Goal: Task Accomplishment & Management: Manage account settings

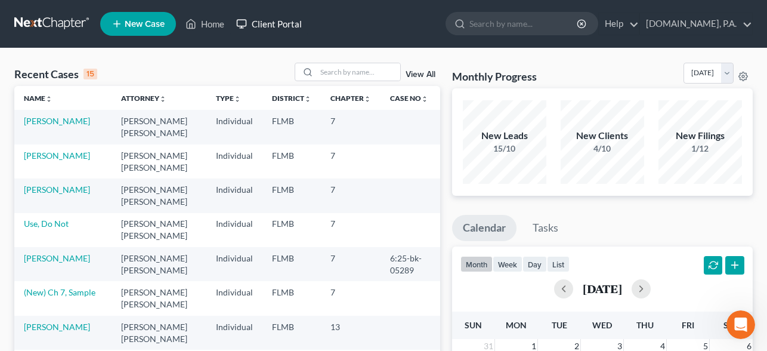
click at [278, 30] on link "Client Portal" at bounding box center [269, 23] width 78 height 21
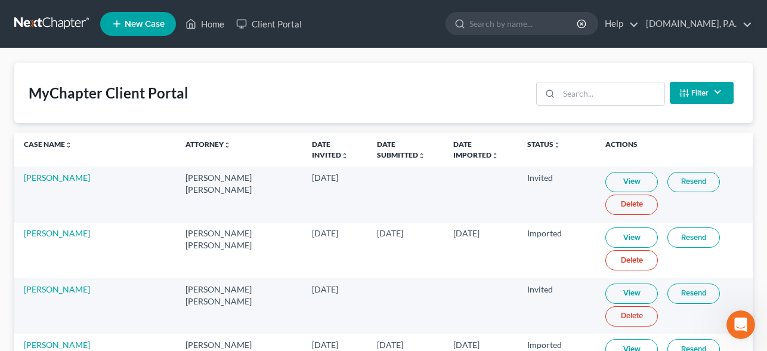
click at [308, 148] on th "Date Invited unfold_more expand_more expand_less" at bounding box center [334, 149] width 64 height 34
click at [312, 146] on link "Date Invited unfold_more expand_more expand_less" at bounding box center [330, 149] width 36 height 19
click at [312, 146] on link "Date Invited unfold_more expand_more expand_less" at bounding box center [331, 149] width 38 height 19
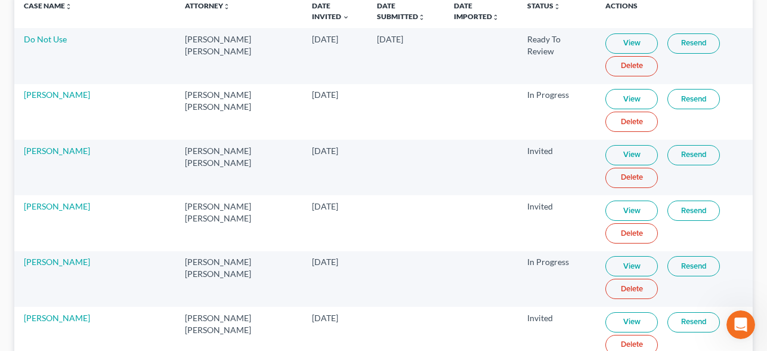
scroll to position [136, 0]
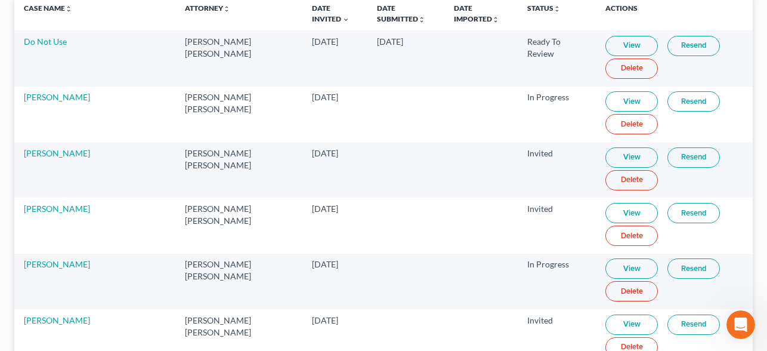
drag, startPoint x: 617, startPoint y: 47, endPoint x: 447, endPoint y: 18, distance: 172.8
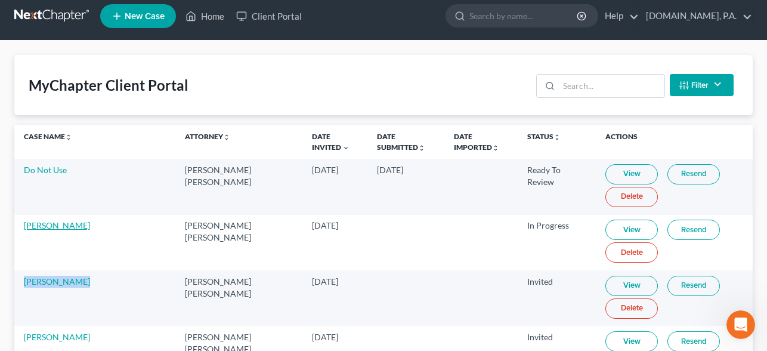
scroll to position [3, 0]
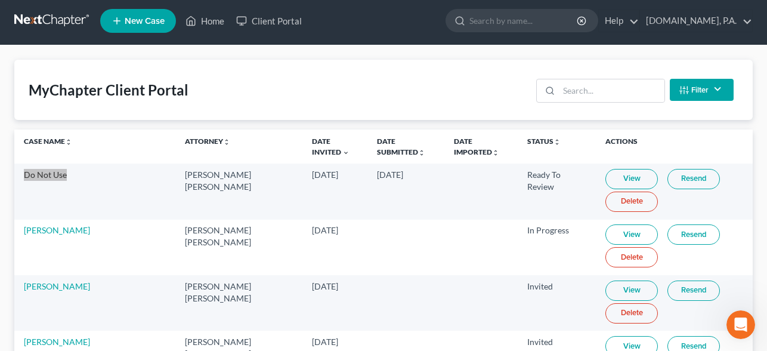
drag, startPoint x: 58, startPoint y: 174, endPoint x: 109, endPoint y: 2, distance: 179.1
click at [66, 23] on link at bounding box center [52, 20] width 76 height 21
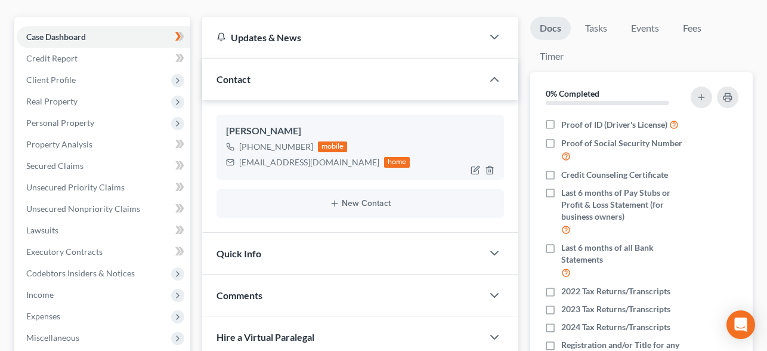
scroll to position [320, 0]
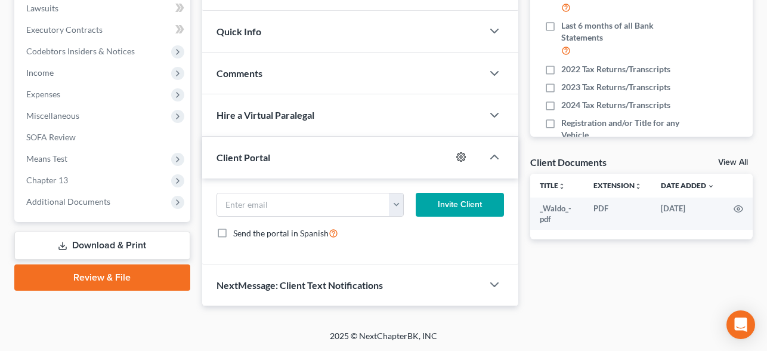
click at [458, 155] on icon "button" at bounding box center [461, 157] width 10 height 10
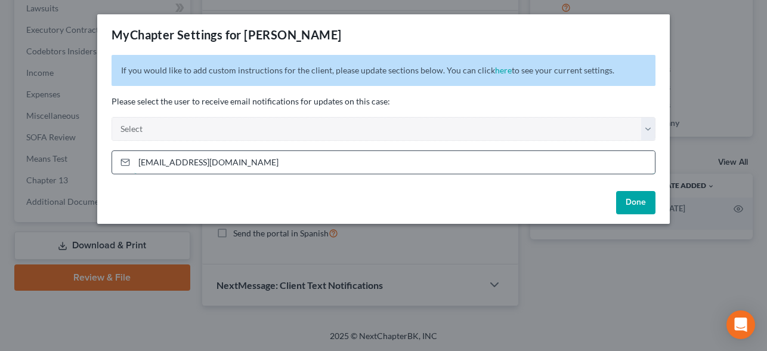
click at [270, 155] on input "[EMAIL_ADDRESS][DOMAIN_NAME]" at bounding box center [394, 162] width 521 height 23
click at [639, 203] on button "Done" at bounding box center [635, 203] width 39 height 24
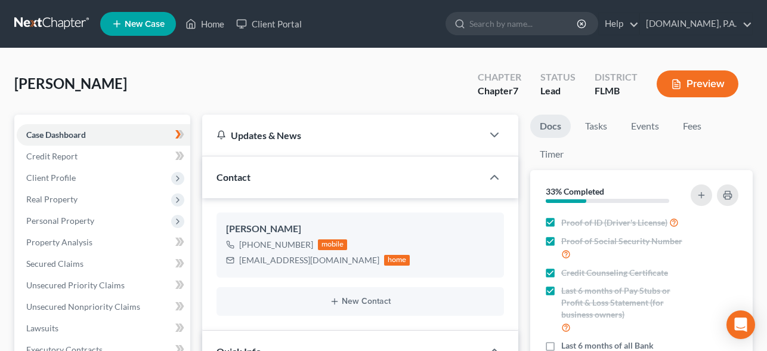
select select "4"
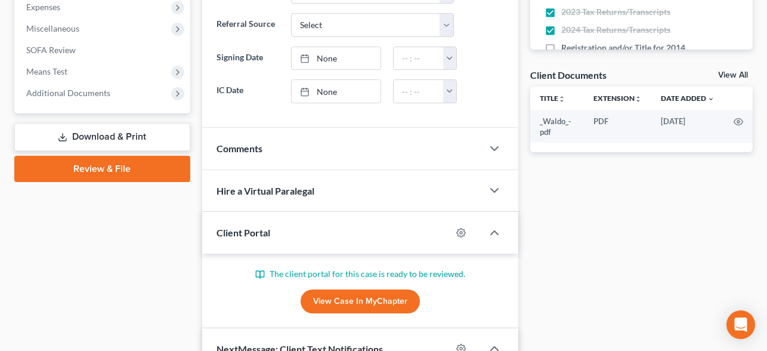
scroll to position [424, 0]
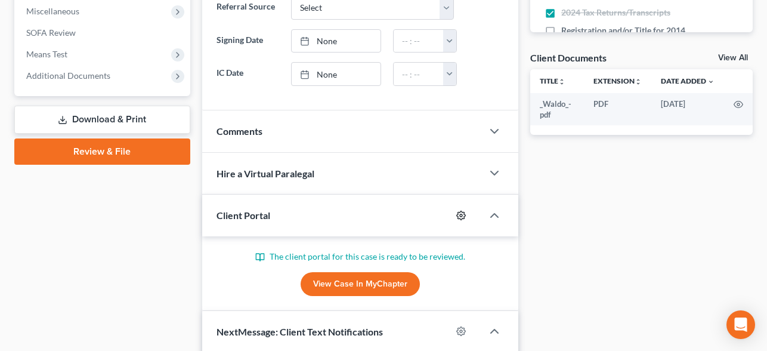
click at [460, 217] on icon "button" at bounding box center [461, 215] width 10 height 10
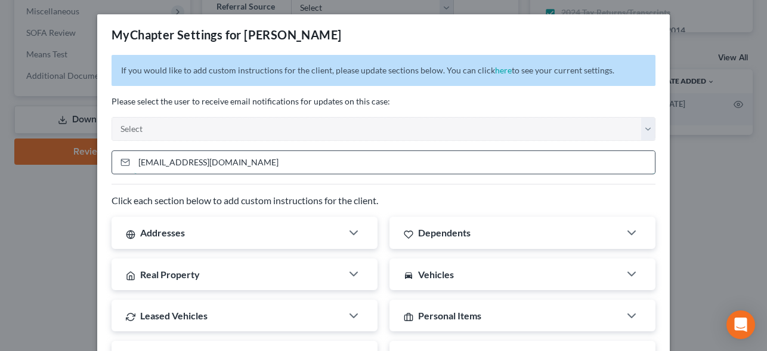
click at [319, 160] on input "[EMAIL_ADDRESS][DOMAIN_NAME]" at bounding box center [394, 162] width 521 height 23
click at [319, 160] on input "tjonesjosh82@gmail.com" at bounding box center [394, 162] width 521 height 23
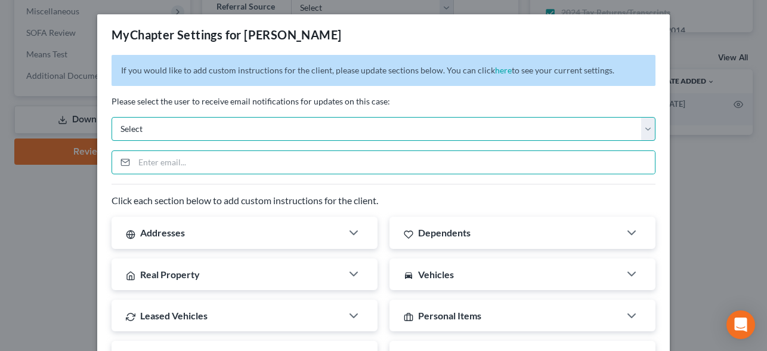
click at [315, 134] on select "Select mrg@fresh-start.law dirk@fresh-start.law jay@fresh-start.law chas@fresh-…" at bounding box center [384, 129] width 544 height 24
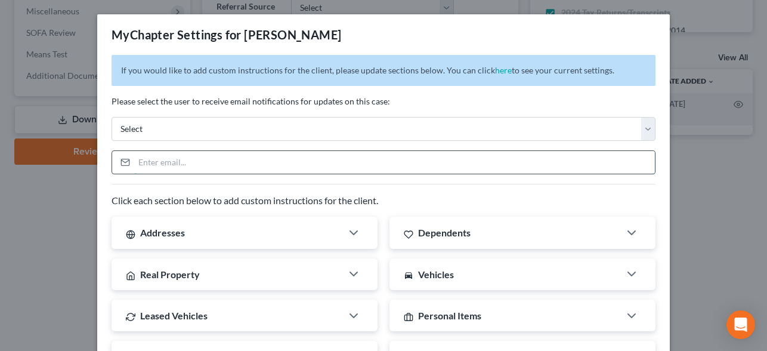
click at [208, 156] on input "email" at bounding box center [394, 162] width 521 height 23
paste input "[EMAIL_ADDRESS][DOMAIN_NAME]"
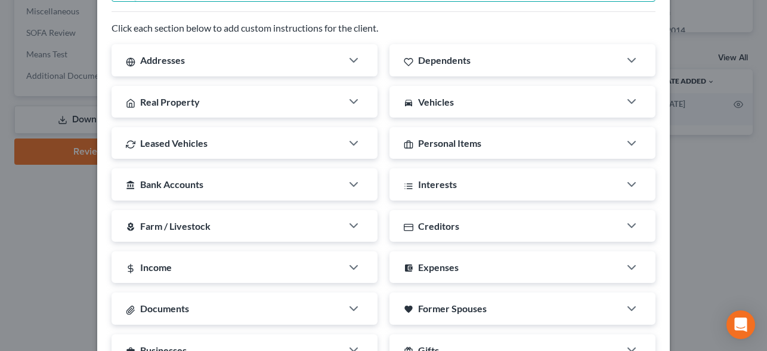
scroll to position [385, 0]
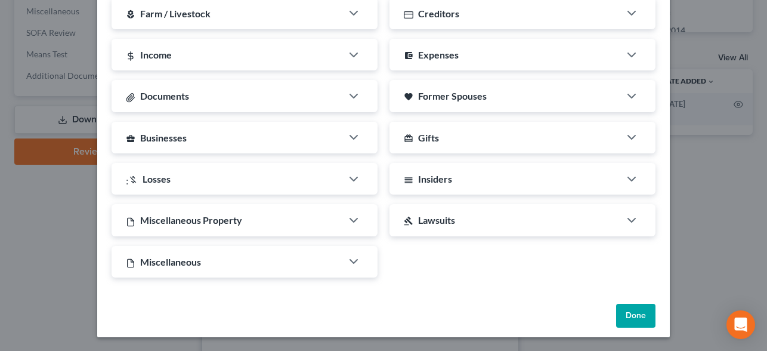
type input "[EMAIL_ADDRESS][DOMAIN_NAME]"
click at [636, 320] on button "Done" at bounding box center [635, 316] width 39 height 24
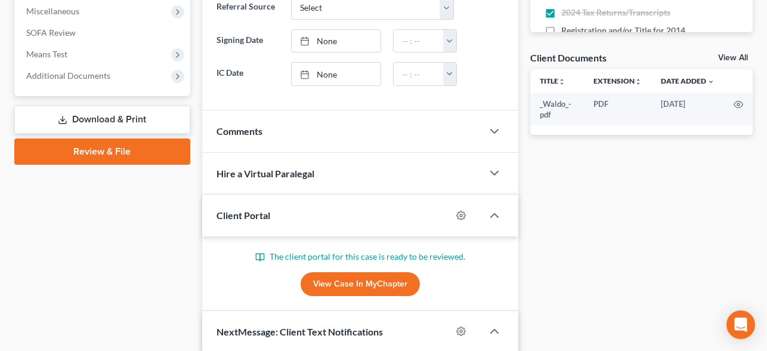
scroll to position [353, 0]
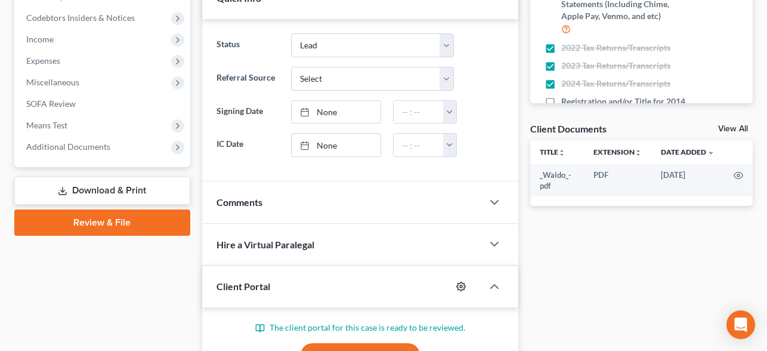
click at [459, 285] on icon "button" at bounding box center [461, 286] width 10 height 10
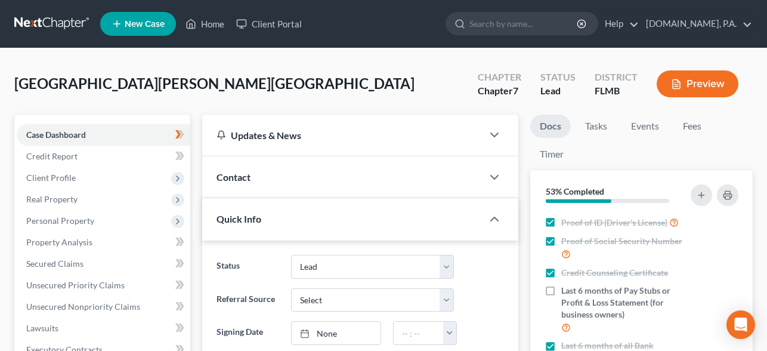
select select "4"
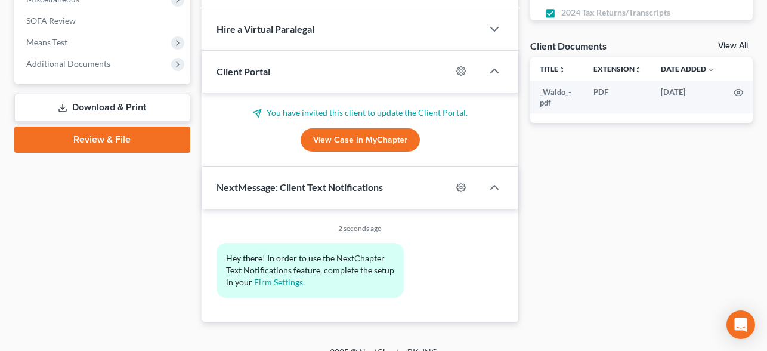
scroll to position [452, 0]
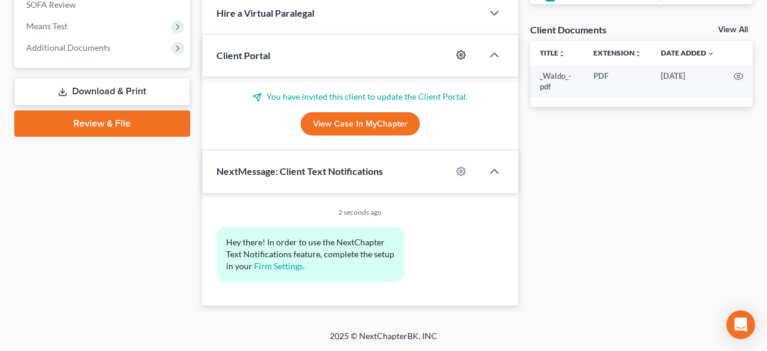
click at [462, 59] on icon "button" at bounding box center [461, 55] width 10 height 10
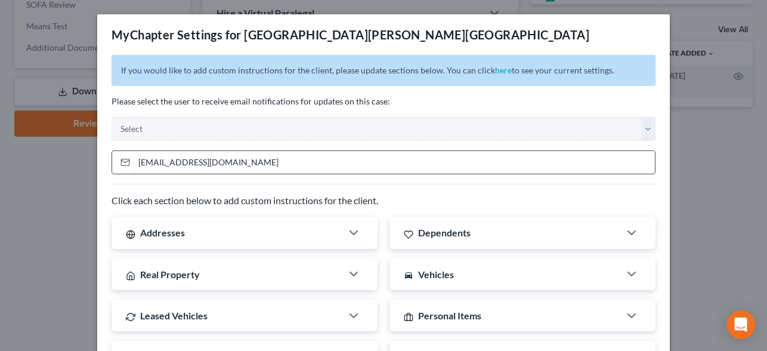
click at [257, 161] on input "llrichmond@yahoo.com" at bounding box center [394, 162] width 521 height 23
paste input "[EMAIL_ADDRESS][DOMAIN_NAME]"
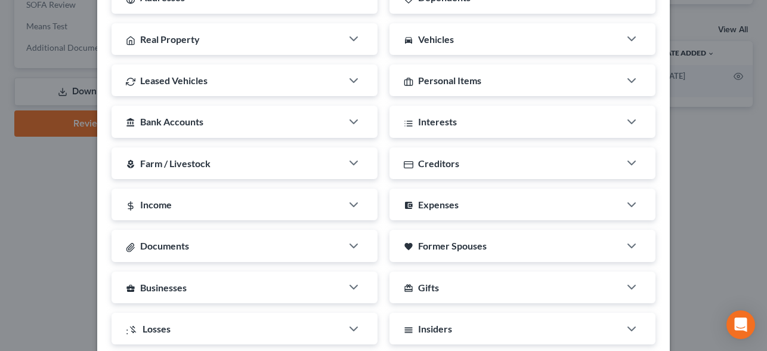
scroll to position [385, 0]
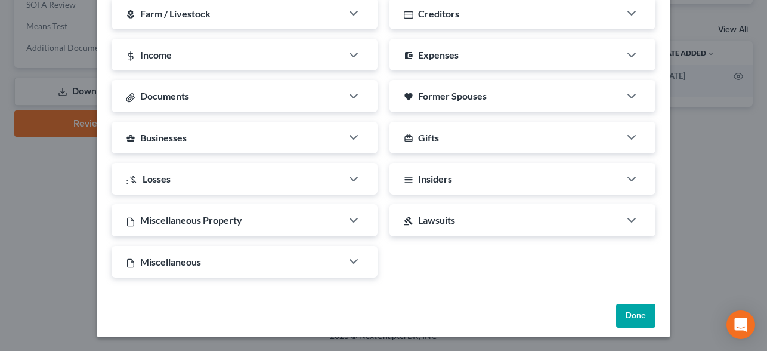
type input "[EMAIL_ADDRESS][DOMAIN_NAME]"
click at [639, 309] on button "Done" at bounding box center [635, 316] width 39 height 24
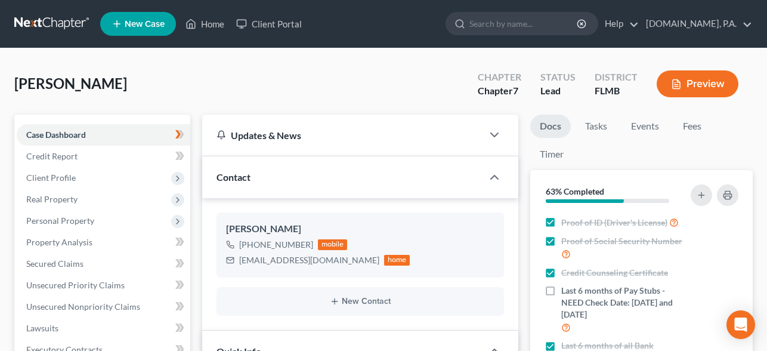
select select "4"
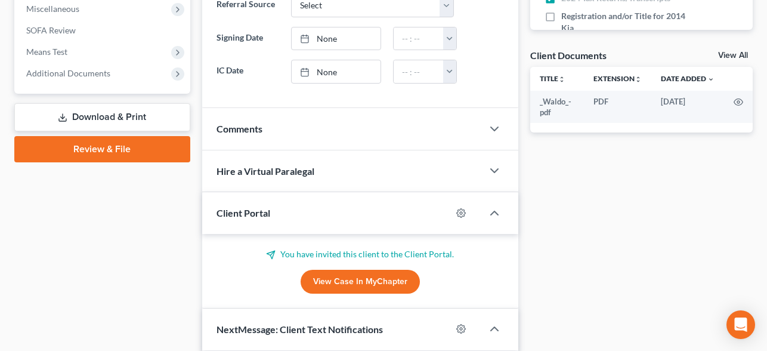
scroll to position [437, 0]
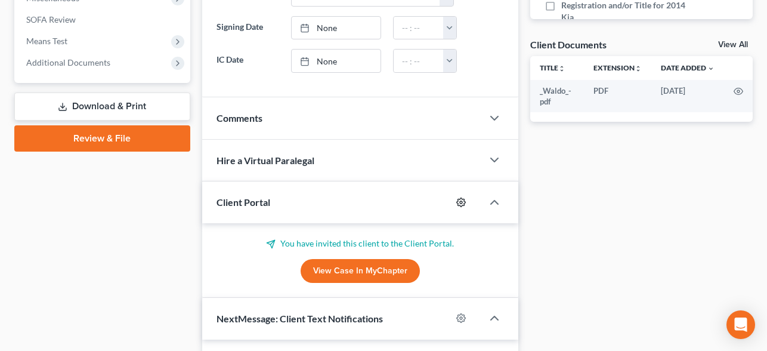
click at [463, 201] on icon "button" at bounding box center [461, 202] width 10 height 10
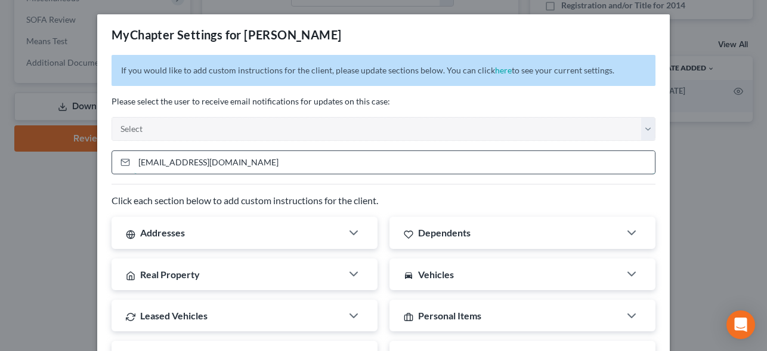
click at [246, 165] on input "[EMAIL_ADDRESS][DOMAIN_NAME]" at bounding box center [394, 162] width 521 height 23
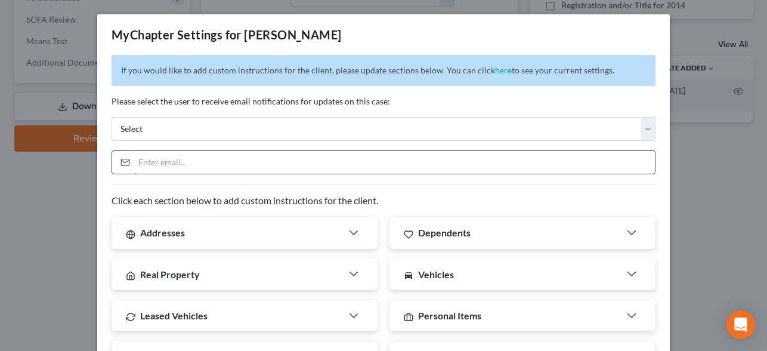
paste input "[EMAIL_ADDRESS][DOMAIN_NAME]"
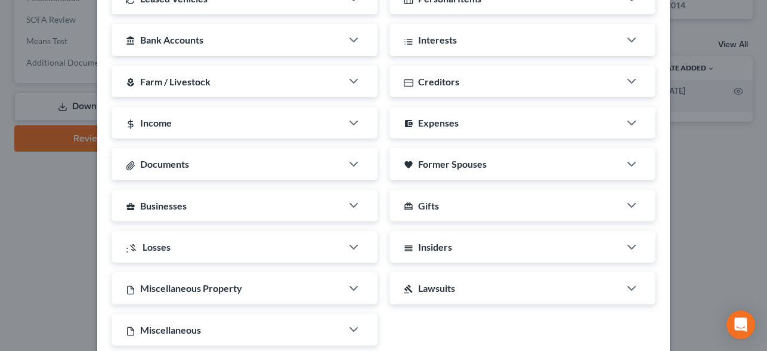
scroll to position [385, 0]
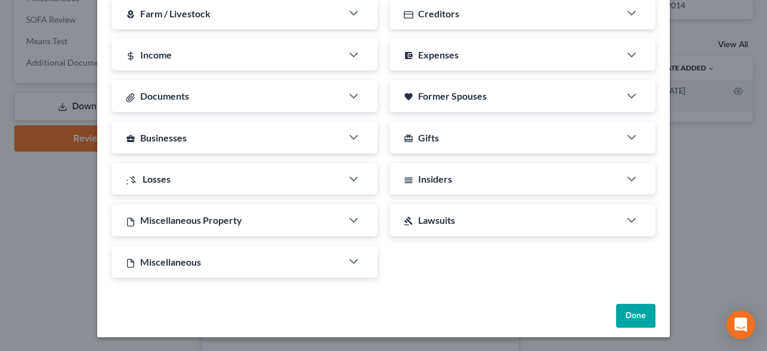
type input "[EMAIL_ADDRESS][DOMAIN_NAME]"
click at [625, 316] on button "Done" at bounding box center [635, 316] width 39 height 24
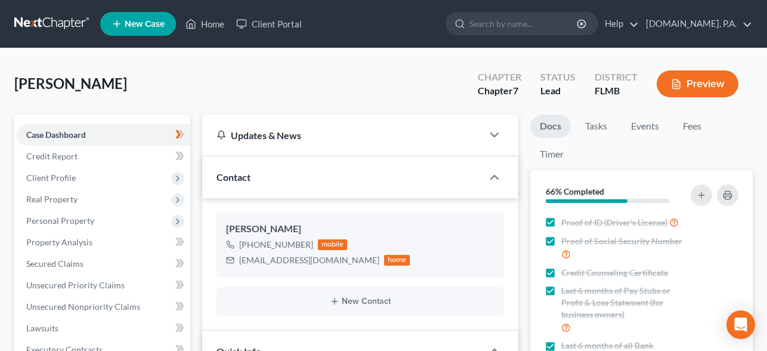
select select "4"
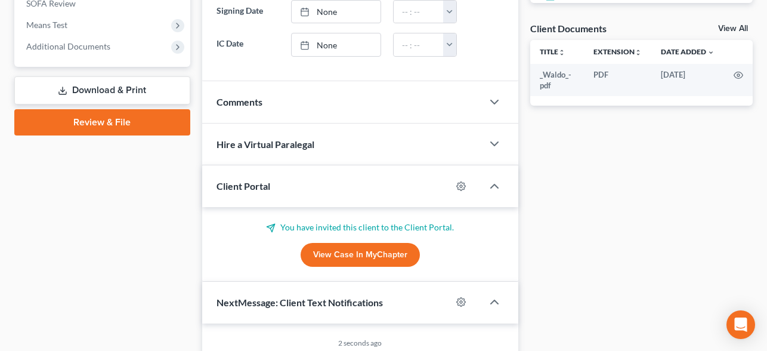
scroll to position [463, 0]
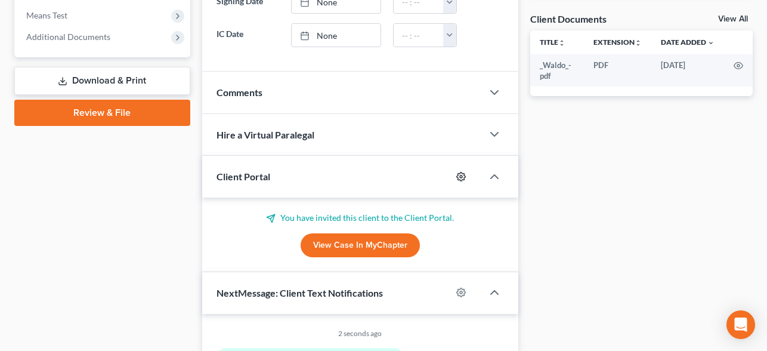
click at [463, 172] on icon "button" at bounding box center [461, 177] width 10 height 10
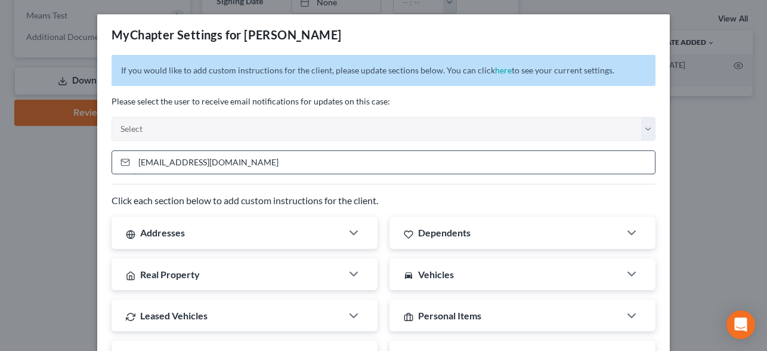
click at [203, 160] on input "claudiacardenas4316@gmail.com" at bounding box center [394, 162] width 521 height 23
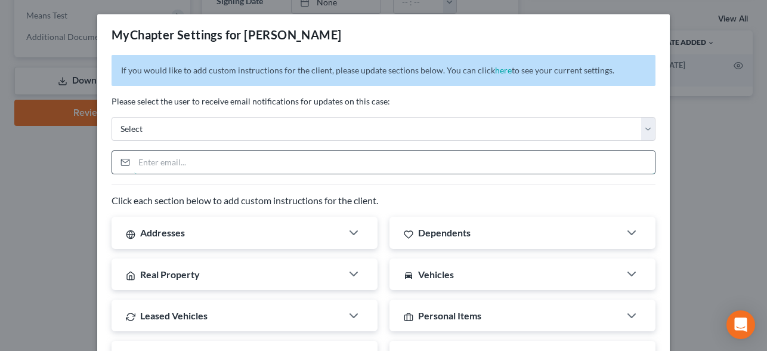
paste input "[EMAIL_ADDRESS][DOMAIN_NAME]"
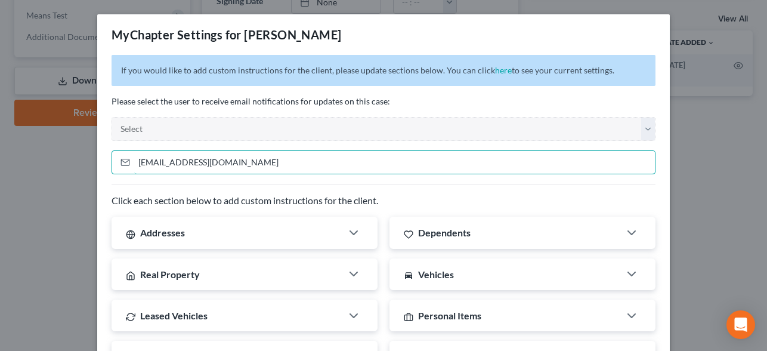
scroll to position [385, 0]
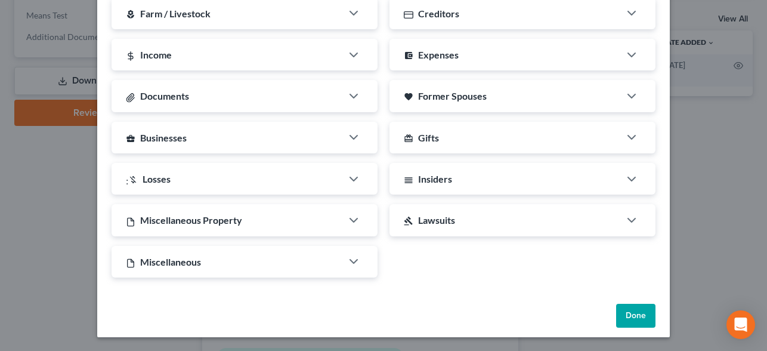
type input "[EMAIL_ADDRESS][DOMAIN_NAME]"
click at [634, 316] on button "Done" at bounding box center [635, 316] width 39 height 24
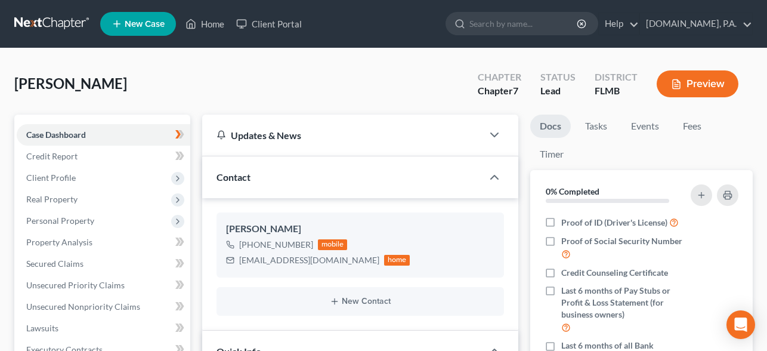
select select "4"
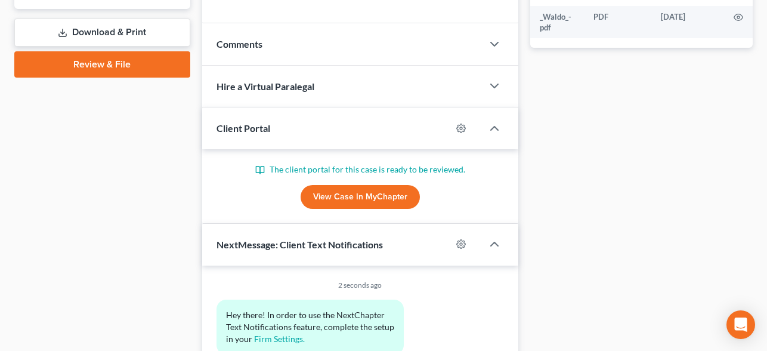
scroll to position [401, 0]
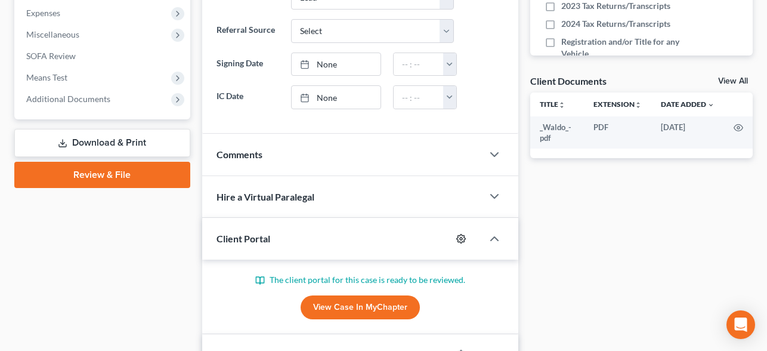
click at [459, 239] on icon "button" at bounding box center [461, 239] width 10 height 10
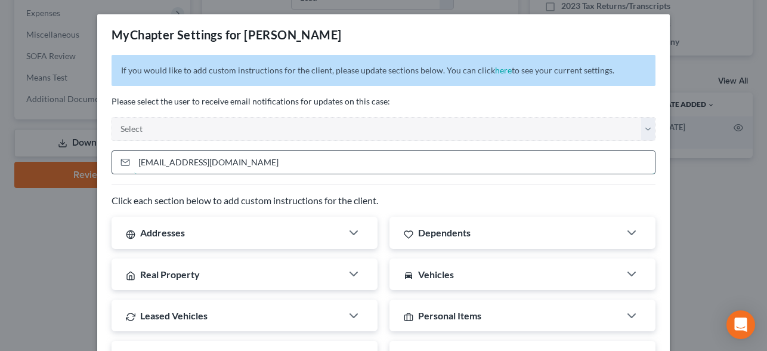
click at [278, 165] on input "issiriv7@gmail.com" at bounding box center [394, 162] width 521 height 23
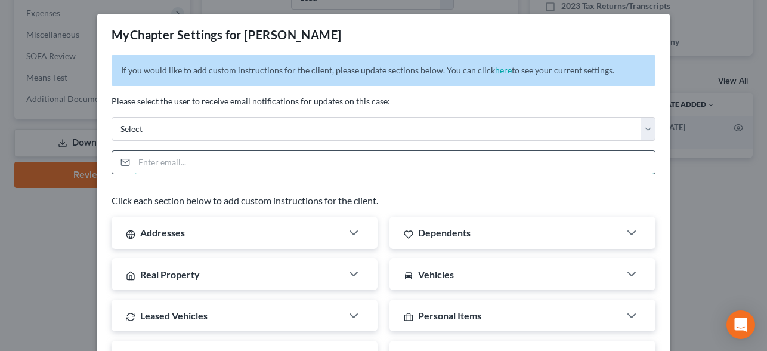
paste input "[EMAIL_ADDRESS][DOMAIN_NAME]"
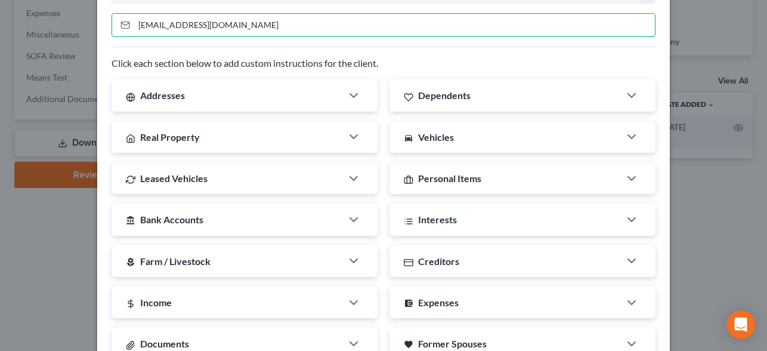
scroll to position [385, 0]
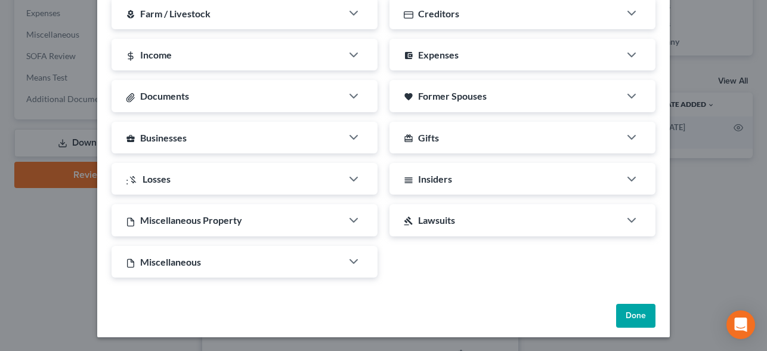
type input "[EMAIL_ADDRESS][DOMAIN_NAME]"
click at [632, 317] on button "Done" at bounding box center [635, 316] width 39 height 24
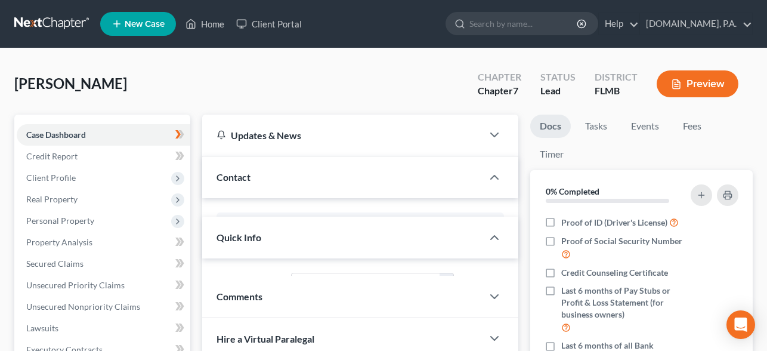
select select "4"
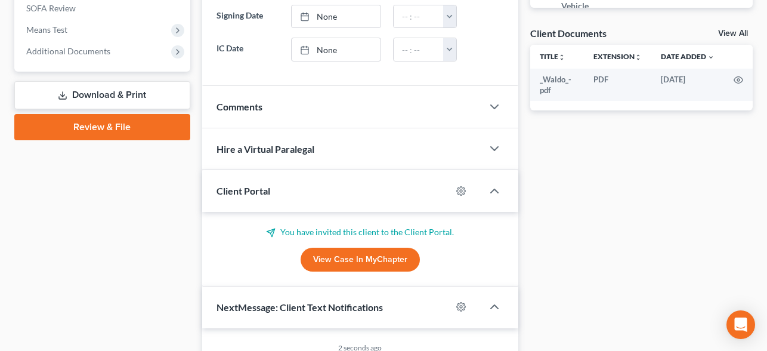
scroll to position [459, 0]
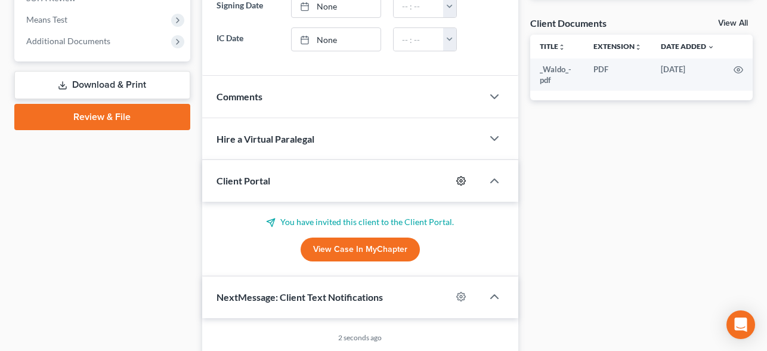
click at [459, 181] on icon "button" at bounding box center [461, 181] width 10 height 10
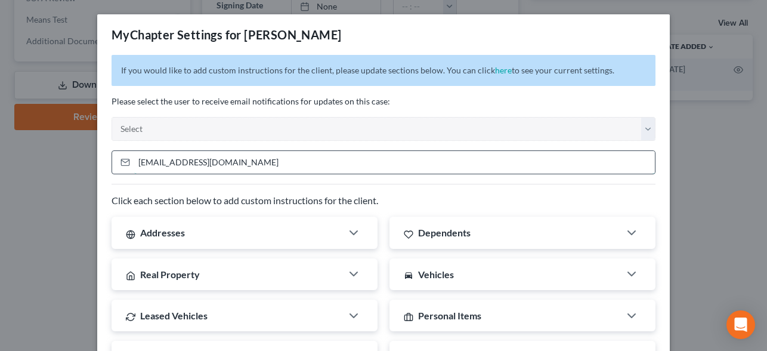
click at [259, 168] on input "[EMAIL_ADDRESS][DOMAIN_NAME]" at bounding box center [394, 162] width 521 height 23
click at [259, 168] on input "hollymears81@gmail.com" at bounding box center [394, 162] width 521 height 23
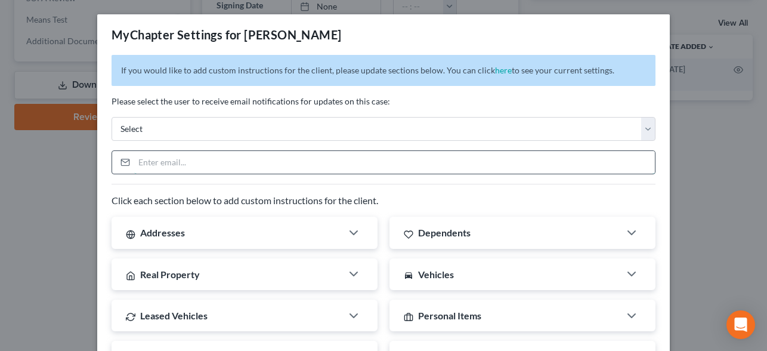
paste input "[EMAIL_ADDRESS][DOMAIN_NAME]"
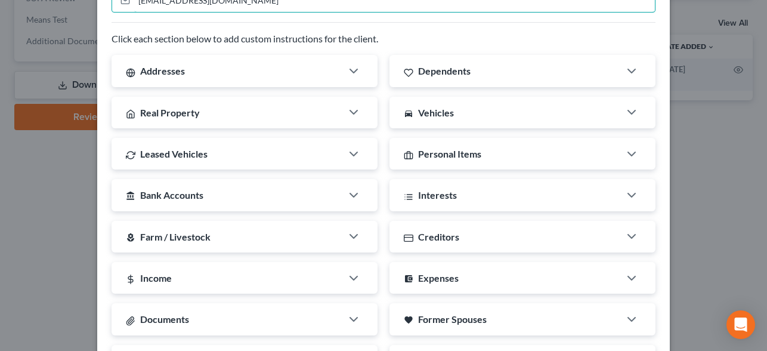
scroll to position [385, 0]
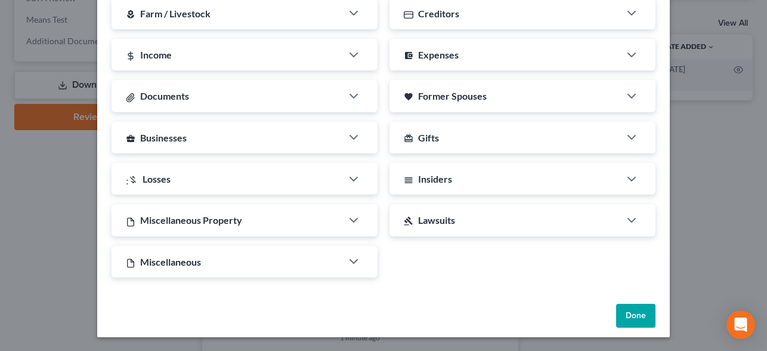
type input "[EMAIL_ADDRESS][DOMAIN_NAME]"
click at [639, 318] on button "Done" at bounding box center [635, 316] width 39 height 24
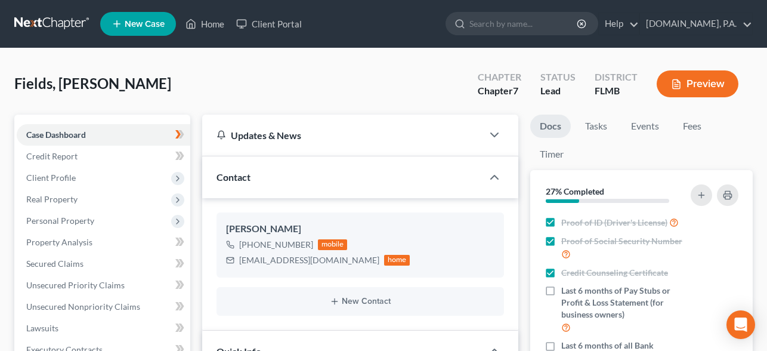
select select "4"
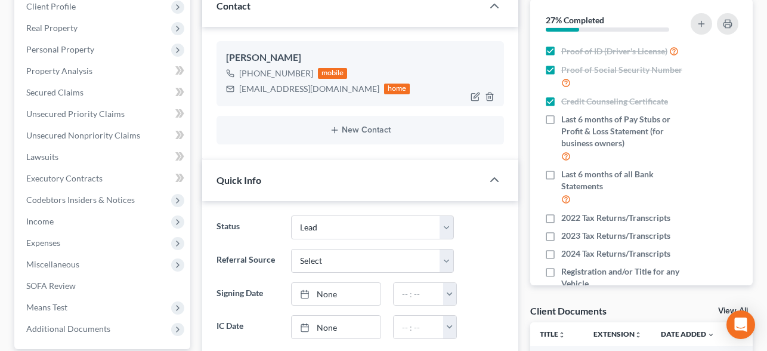
scroll to position [428, 0]
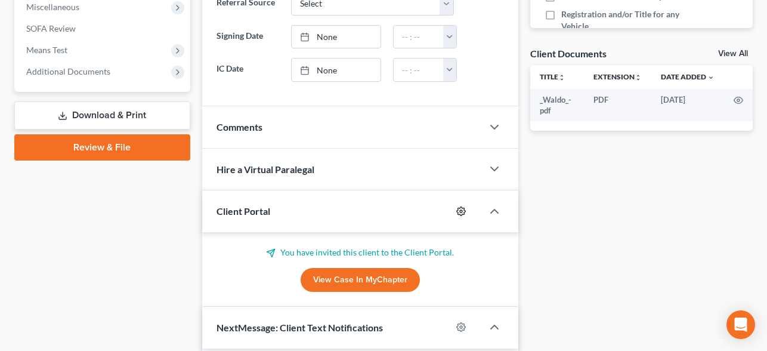
click at [461, 210] on icon "button" at bounding box center [461, 211] width 10 height 10
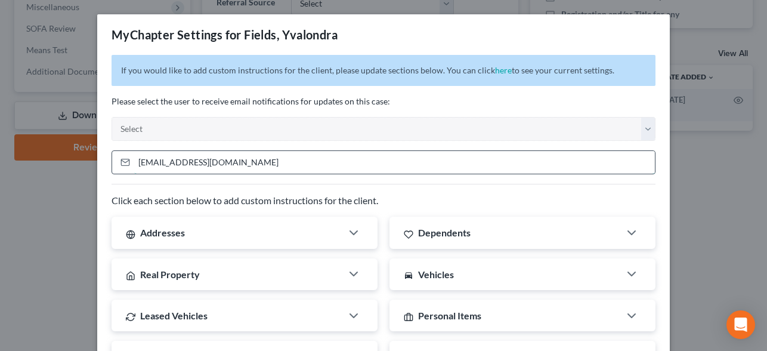
click at [260, 173] on input "[EMAIL_ADDRESS][DOMAIN_NAME]" at bounding box center [394, 162] width 521 height 23
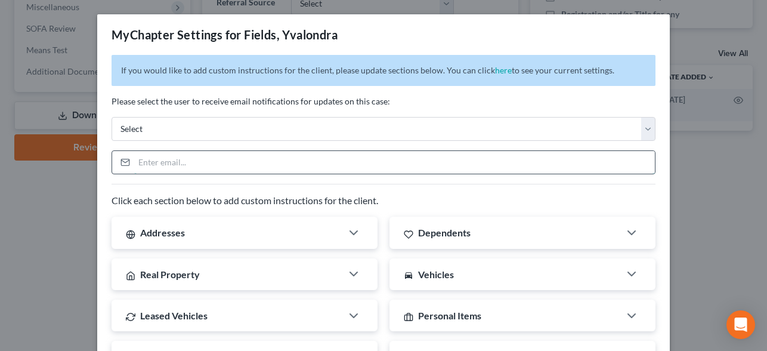
paste input "[EMAIL_ADDRESS][DOMAIN_NAME]"
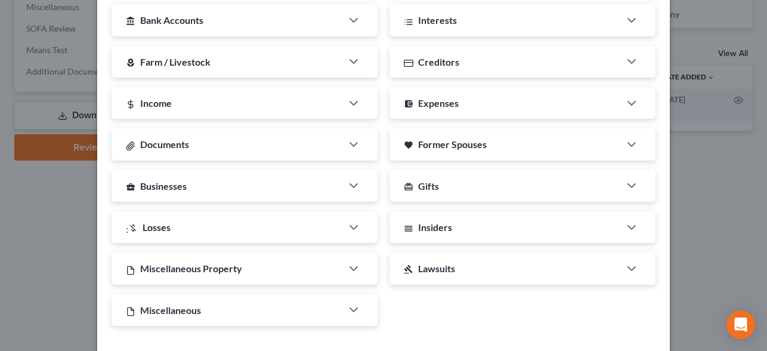
scroll to position [385, 0]
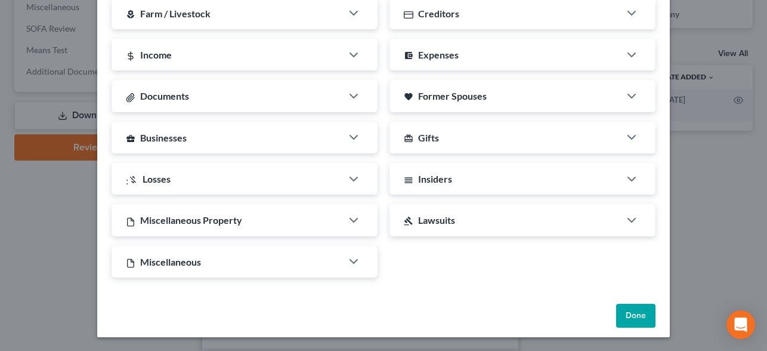
type input "[EMAIL_ADDRESS][DOMAIN_NAME]"
click at [639, 314] on button "Done" at bounding box center [635, 316] width 39 height 24
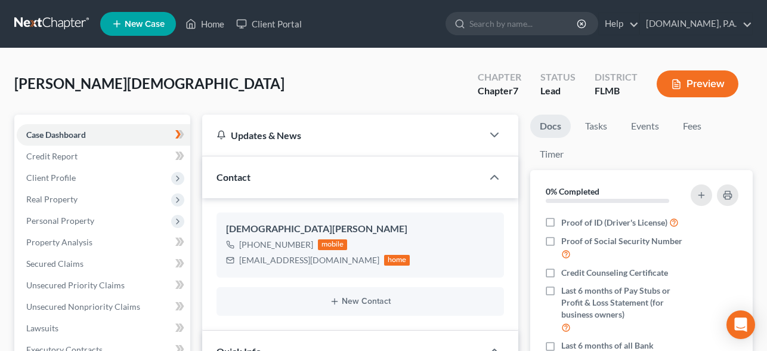
select select "4"
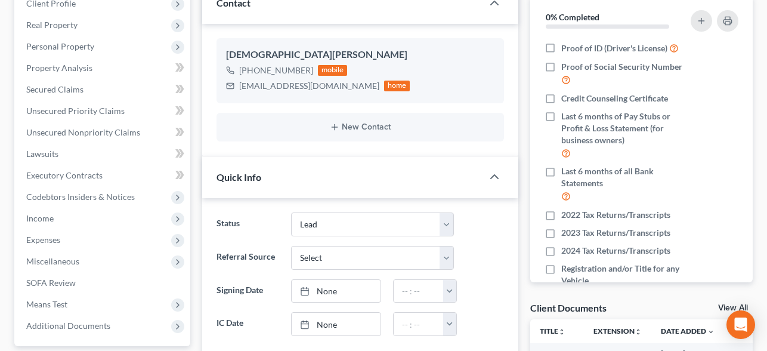
scroll to position [423, 0]
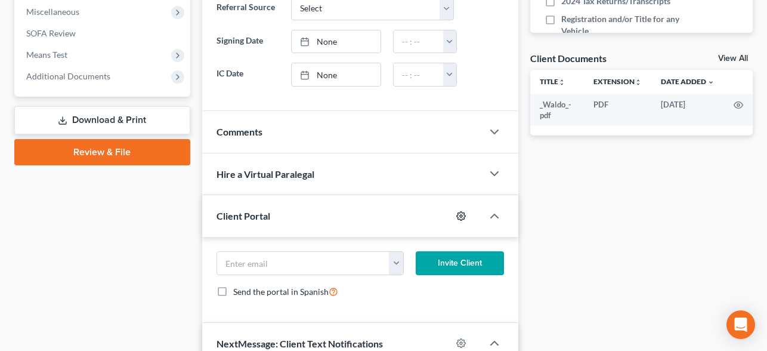
click at [462, 215] on circle "button" at bounding box center [461, 216] width 2 height 2
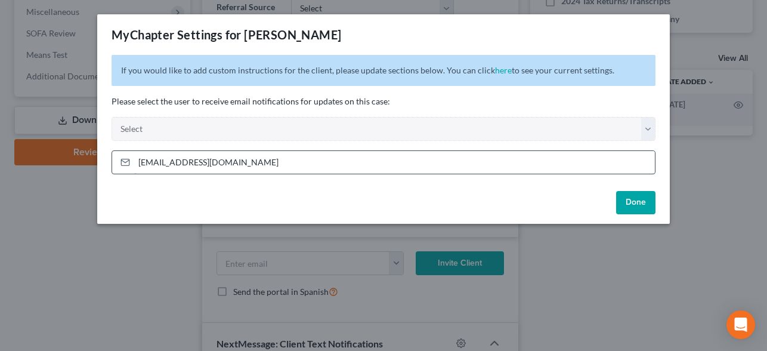
click at [274, 159] on input "[EMAIL_ADDRESS][DOMAIN_NAME]" at bounding box center [394, 162] width 521 height 23
click at [629, 203] on button "Done" at bounding box center [635, 203] width 39 height 24
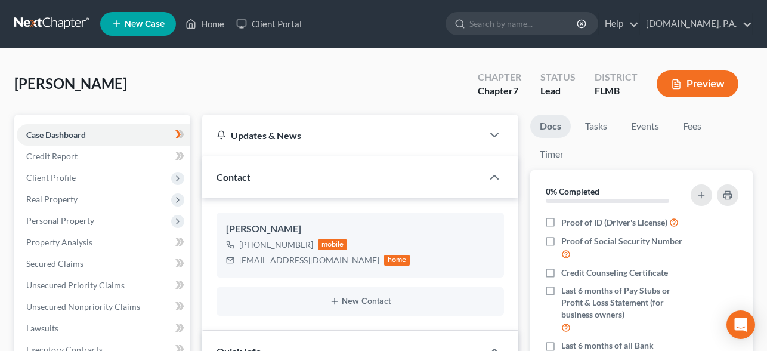
select select "4"
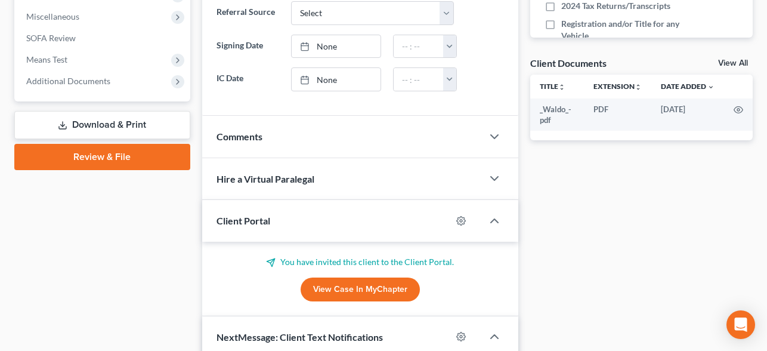
scroll to position [584, 0]
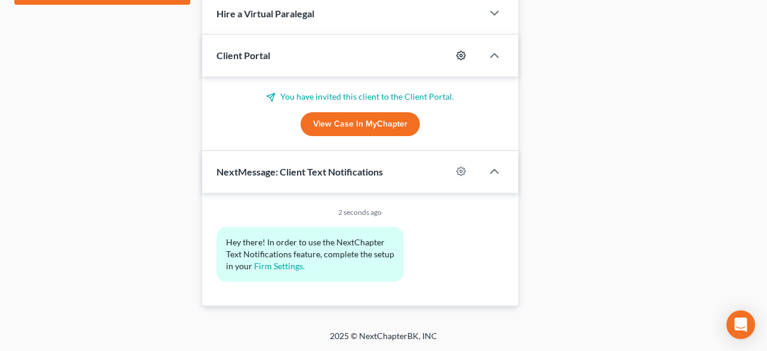
click at [462, 58] on icon "button" at bounding box center [461, 56] width 10 height 10
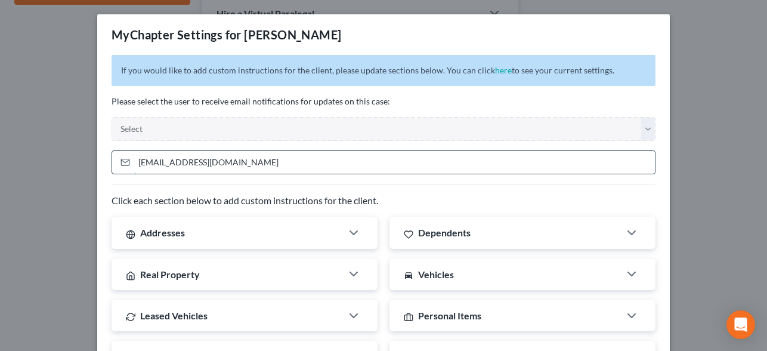
click at [308, 165] on input "sfrazier1234@gmail.com" at bounding box center [394, 162] width 521 height 23
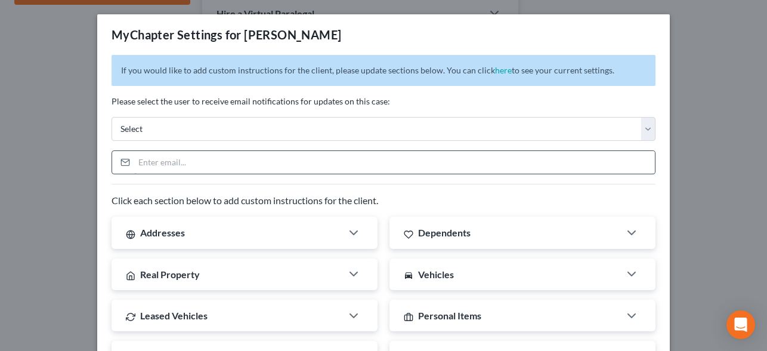
paste input "[EMAIL_ADDRESS][DOMAIN_NAME]"
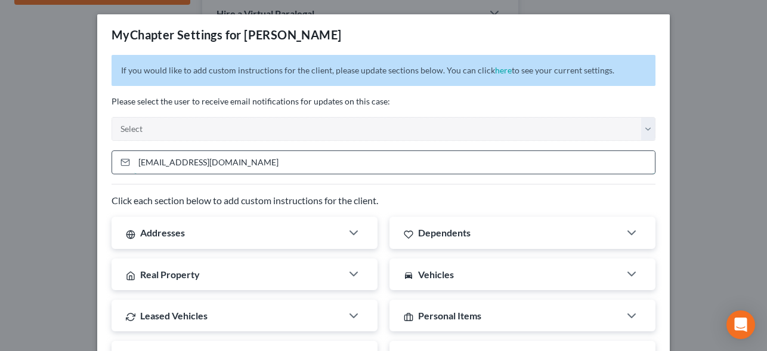
scroll to position [385, 0]
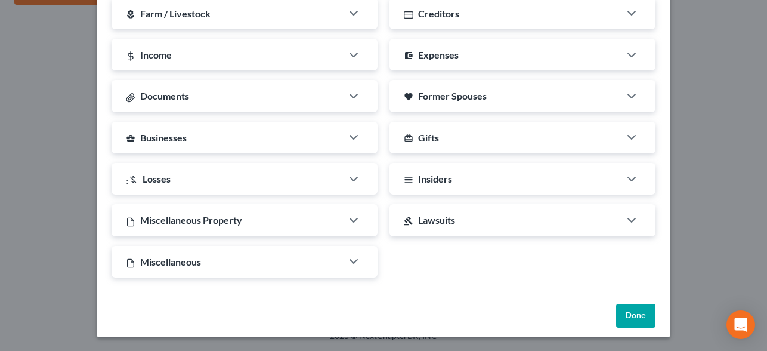
type input "[EMAIL_ADDRESS][DOMAIN_NAME]"
click at [644, 316] on button "Done" at bounding box center [635, 316] width 39 height 24
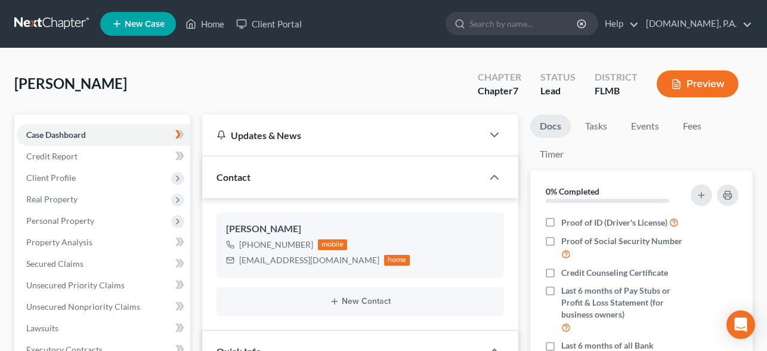
select select "4"
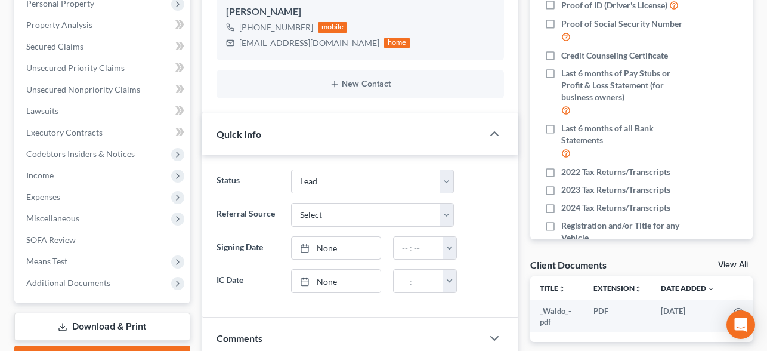
scroll to position [566, 0]
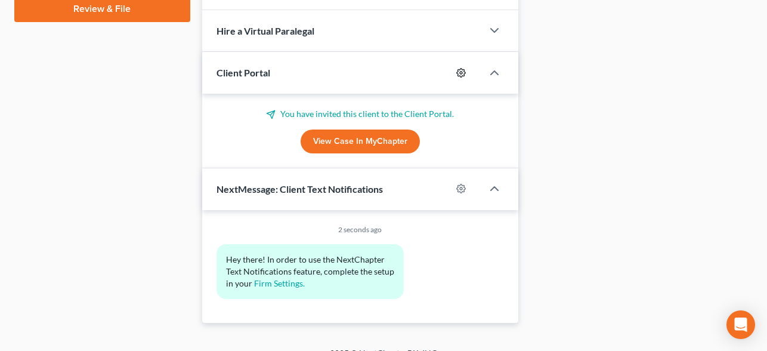
click at [459, 70] on icon "button" at bounding box center [461, 73] width 10 height 10
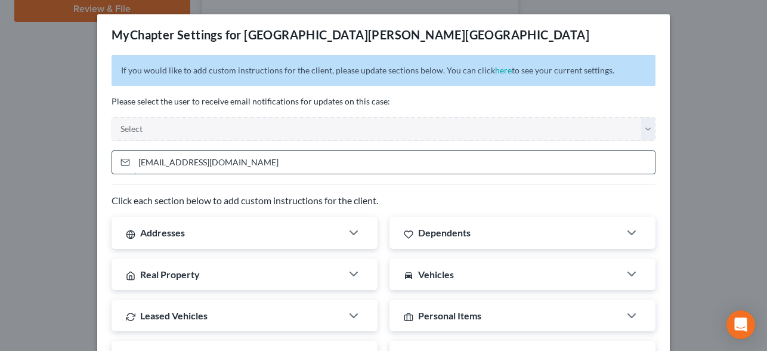
click at [247, 162] on input "vejackson@ymail.com" at bounding box center [394, 162] width 521 height 23
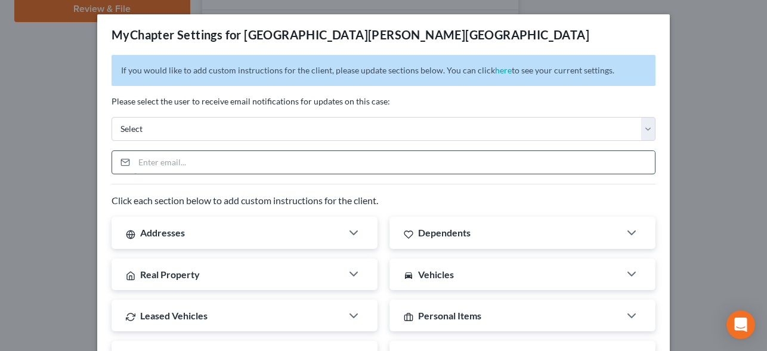
paste input "[EMAIL_ADDRESS][DOMAIN_NAME]"
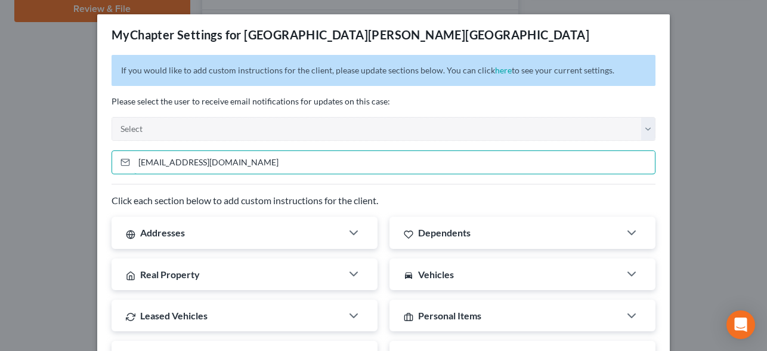
scroll to position [385, 0]
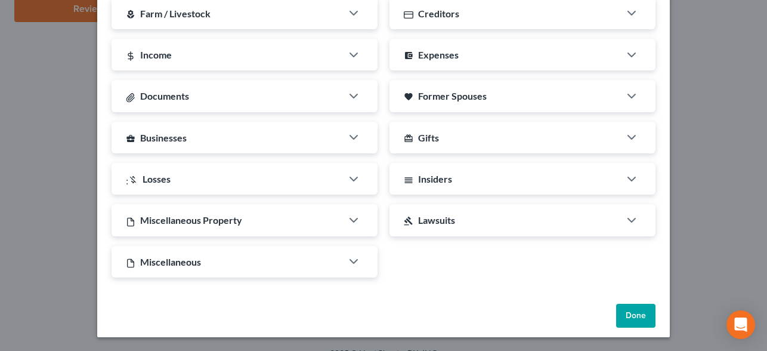
type input "[EMAIL_ADDRESS][DOMAIN_NAME]"
click at [648, 313] on button "Done" at bounding box center [635, 316] width 39 height 24
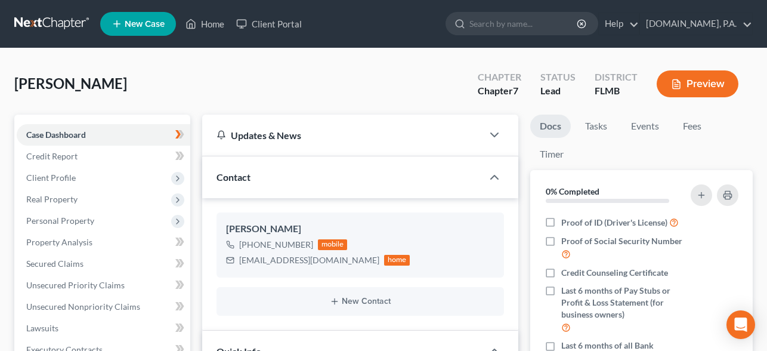
select select "4"
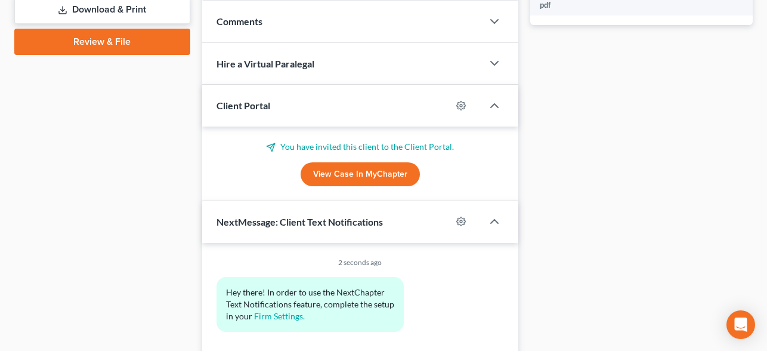
scroll to position [584, 0]
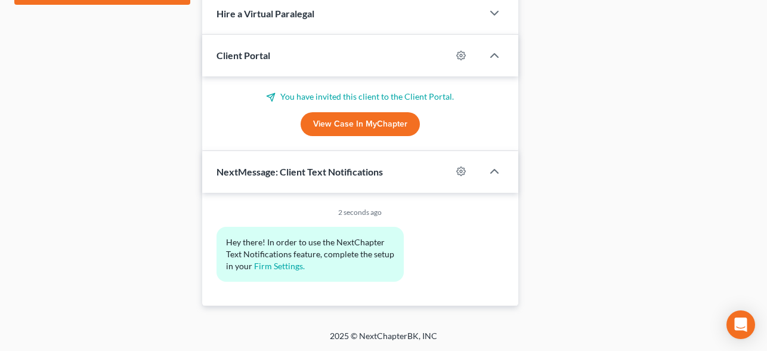
click at [463, 59] on div at bounding box center [466, 55] width 31 height 19
click at [462, 55] on icon "button" at bounding box center [461, 56] width 10 height 10
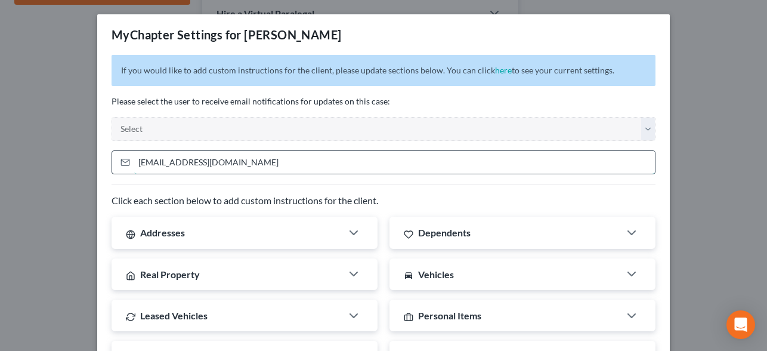
click at [324, 160] on input "[EMAIL_ADDRESS][DOMAIN_NAME]" at bounding box center [394, 162] width 521 height 23
click at [324, 160] on input "Jfrench70@gmail.com" at bounding box center [394, 162] width 521 height 23
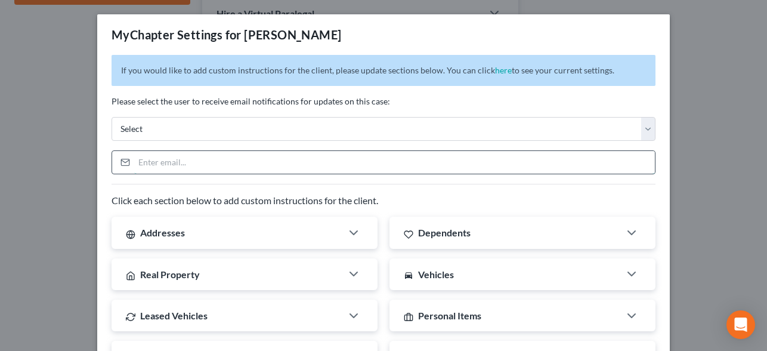
paste input "[EMAIL_ADDRESS][DOMAIN_NAME]"
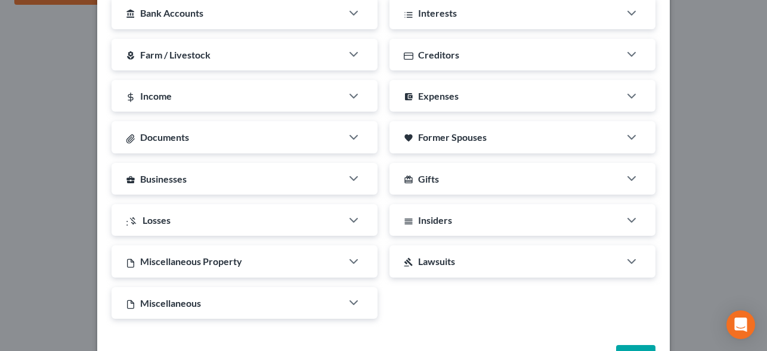
scroll to position [378, 0]
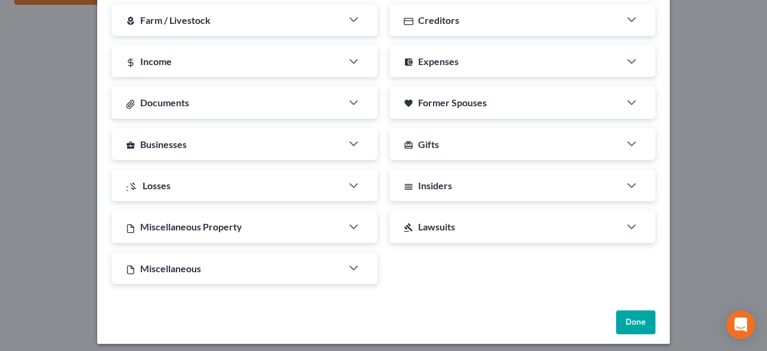
type input "[EMAIL_ADDRESS][DOMAIN_NAME]"
click at [637, 319] on button "Done" at bounding box center [635, 322] width 39 height 24
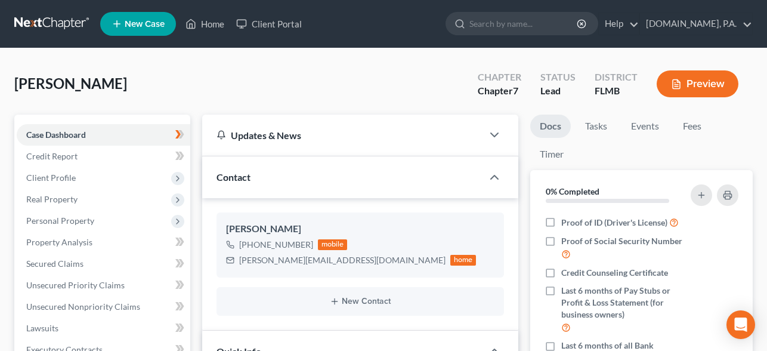
select select "4"
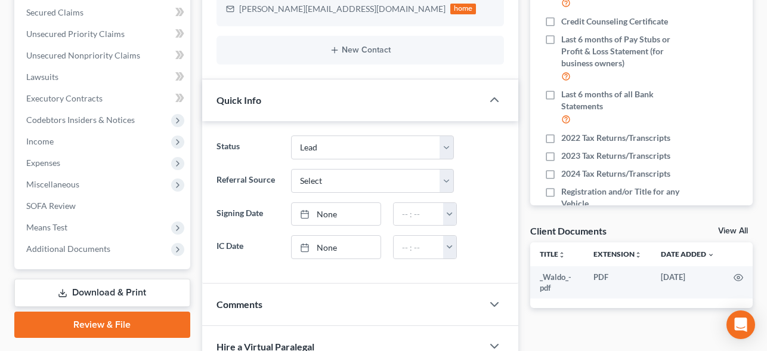
scroll to position [467, 0]
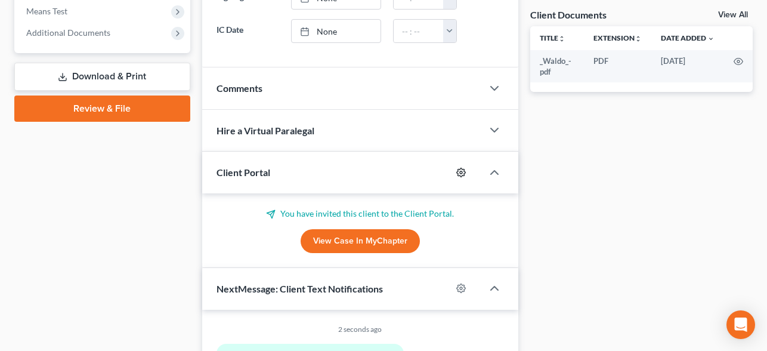
click at [462, 172] on circle "button" at bounding box center [461, 172] width 2 height 2
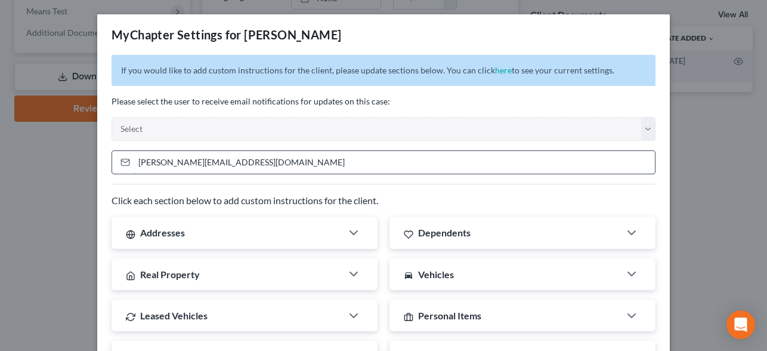
click at [272, 164] on input "aaron_mcqueen@icloud.com" at bounding box center [394, 162] width 521 height 23
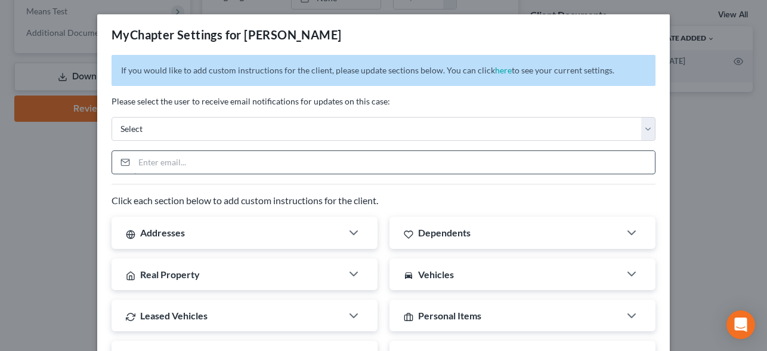
paste input "[EMAIL_ADDRESS][DOMAIN_NAME]"
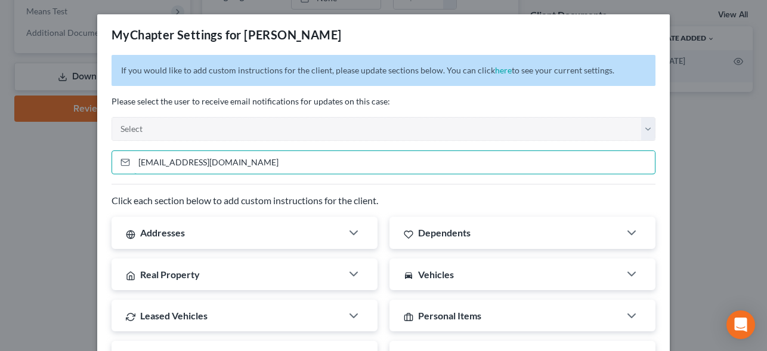
scroll to position [385, 0]
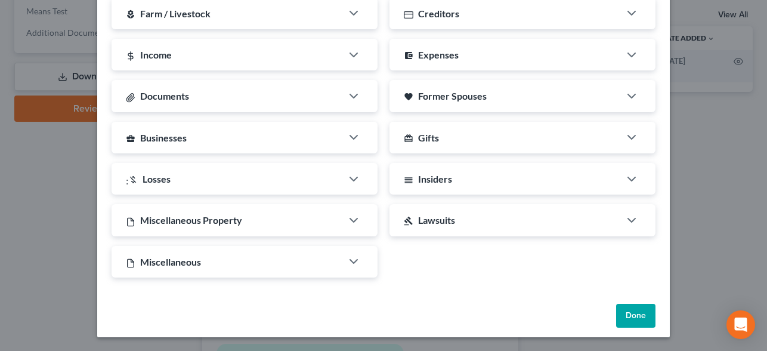
type input "[EMAIL_ADDRESS][DOMAIN_NAME]"
click at [628, 314] on button "Done" at bounding box center [635, 316] width 39 height 24
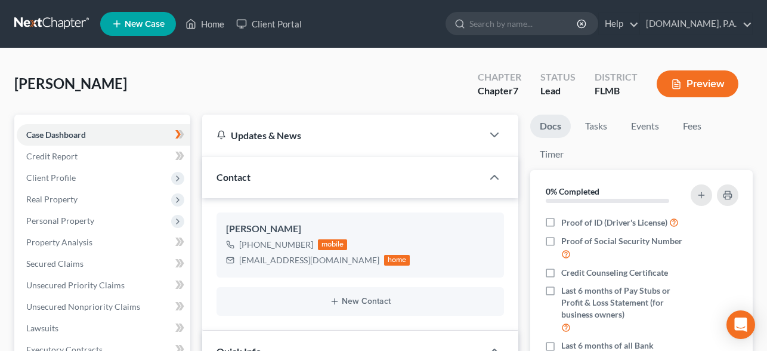
select select "4"
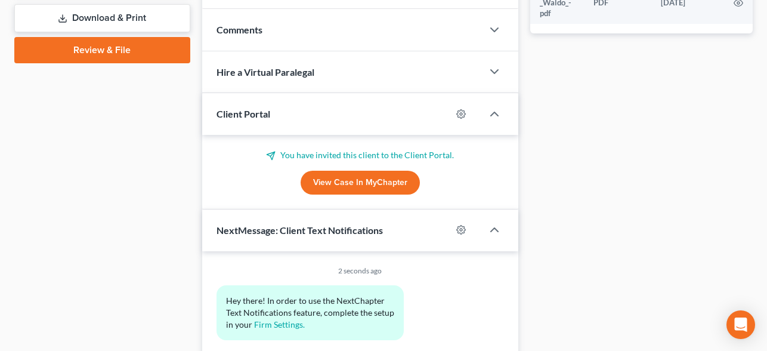
scroll to position [571, 0]
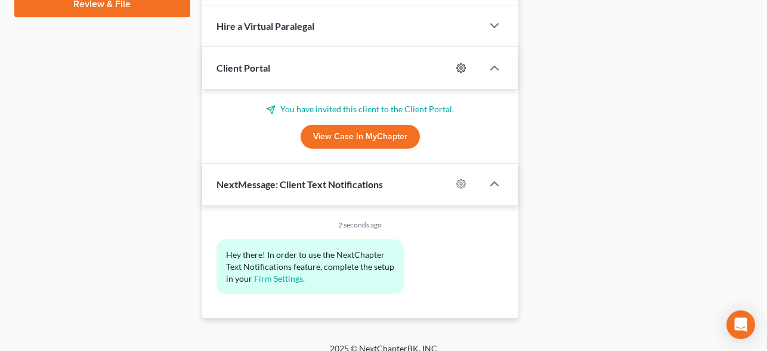
click at [465, 70] on icon "button" at bounding box center [461, 68] width 10 height 10
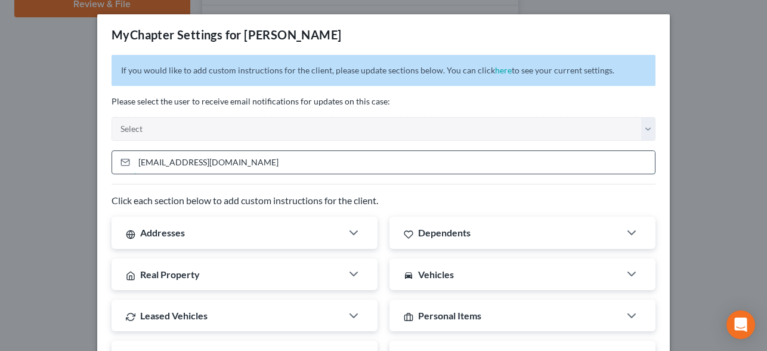
click at [277, 154] on input "[EMAIL_ADDRESS][DOMAIN_NAME]" at bounding box center [394, 162] width 521 height 23
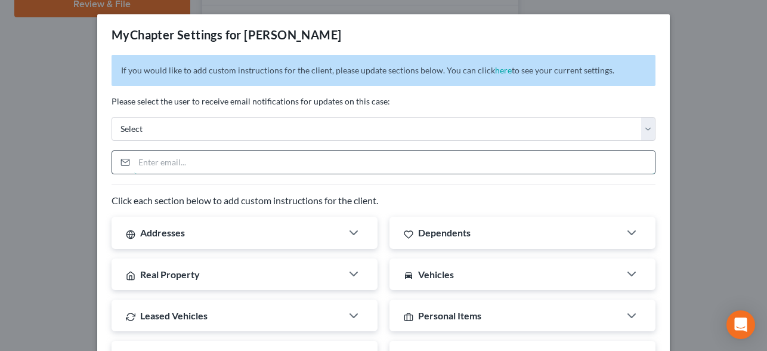
paste input "[EMAIL_ADDRESS][DOMAIN_NAME]"
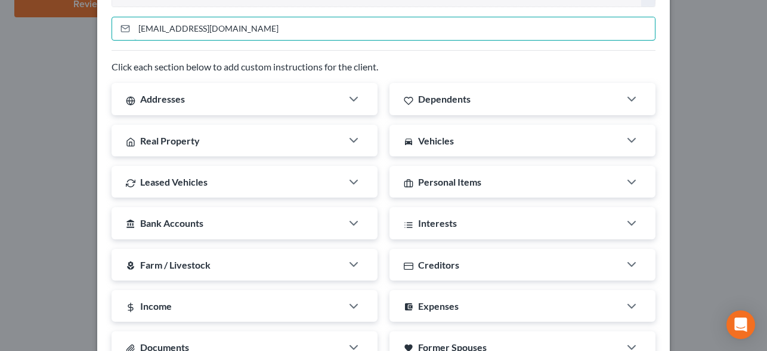
scroll to position [385, 0]
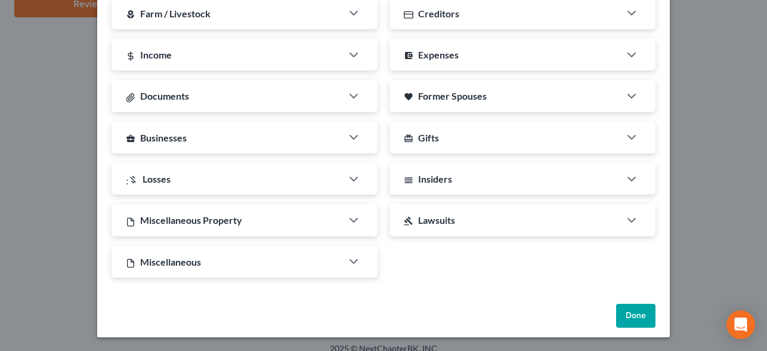
type input "[EMAIL_ADDRESS][DOMAIN_NAME]"
click at [650, 315] on button "Done" at bounding box center [635, 316] width 39 height 24
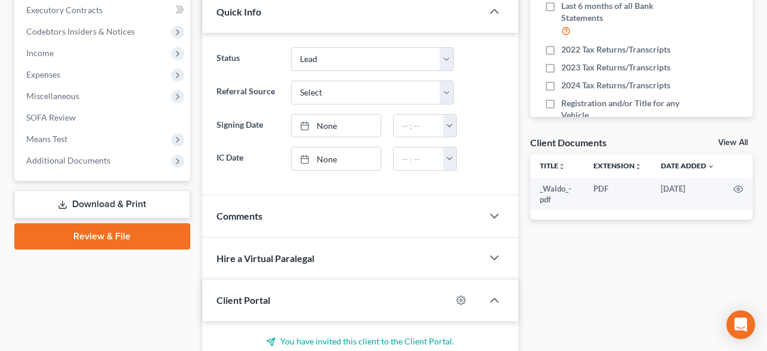
scroll to position [0, 0]
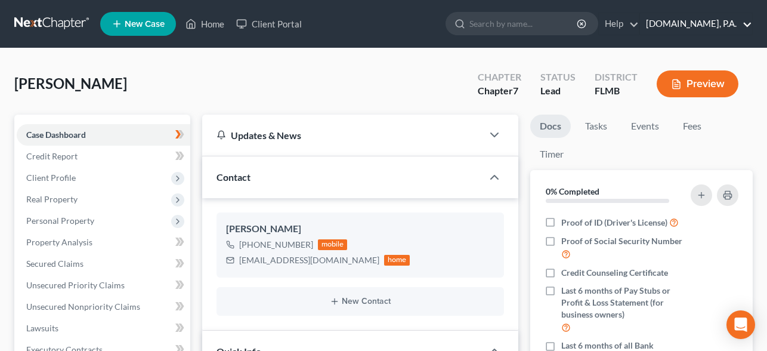
click at [698, 26] on link "[DOMAIN_NAME], P.A." at bounding box center [696, 23] width 112 height 21
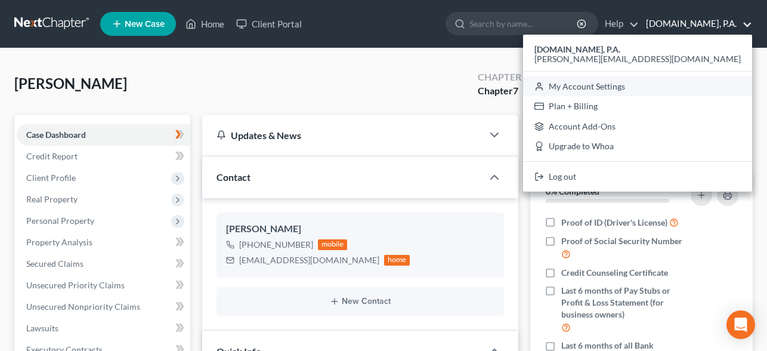
click at [676, 83] on link "My Account Settings" at bounding box center [637, 86] width 229 height 20
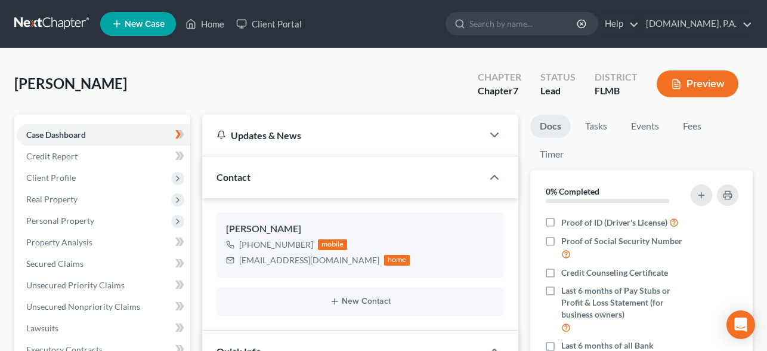
select select "15"
select select "24"
select select "9"
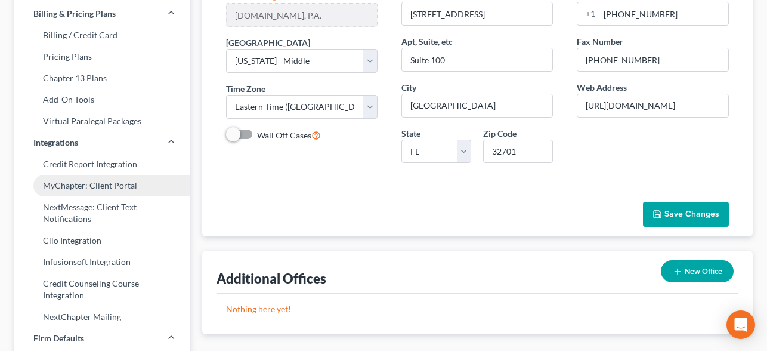
click at [86, 187] on link "MyChapter: Client Portal" at bounding box center [102, 185] width 176 height 21
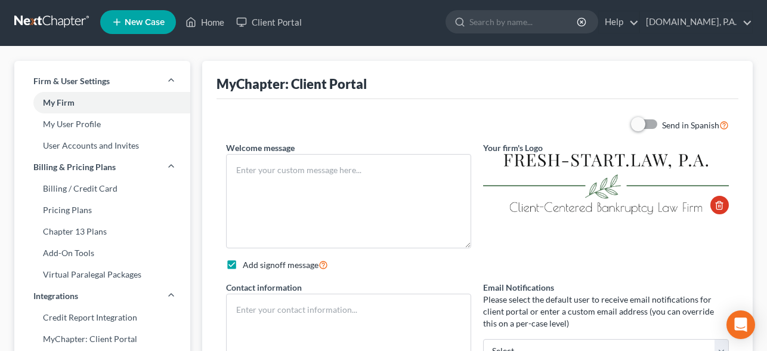
type textarea "Welcome to Fresh-Start.Law! Thank you for choosing us to assist you with the ba…"
checkbox input "true"
type textarea "____________________________________________ Legal Assistant Team's email: docu…"
type input "[EMAIL_ADDRESS][DOMAIN_NAME]"
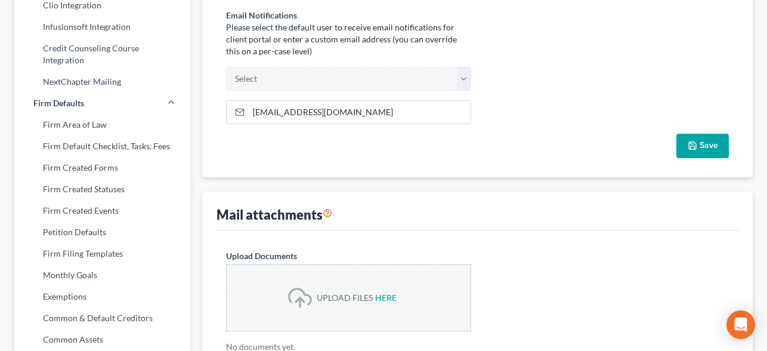
scroll to position [380, 0]
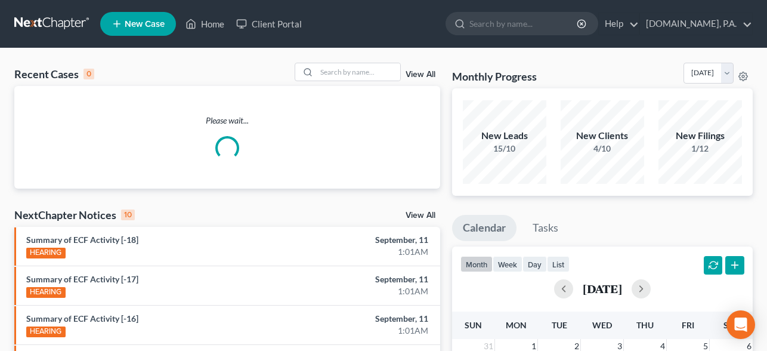
scroll to position [2, 0]
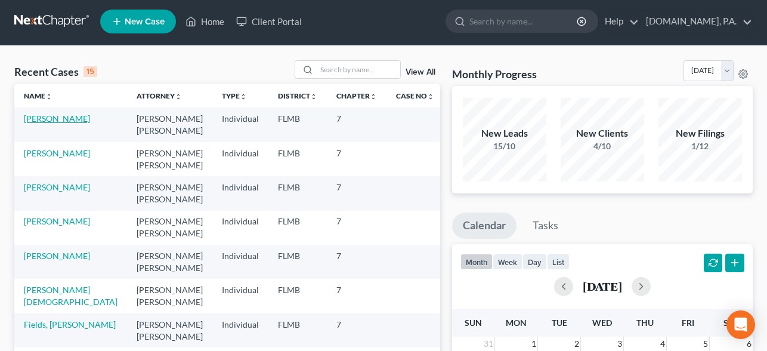
click at [58, 119] on link "[PERSON_NAME]" at bounding box center [57, 118] width 66 height 10
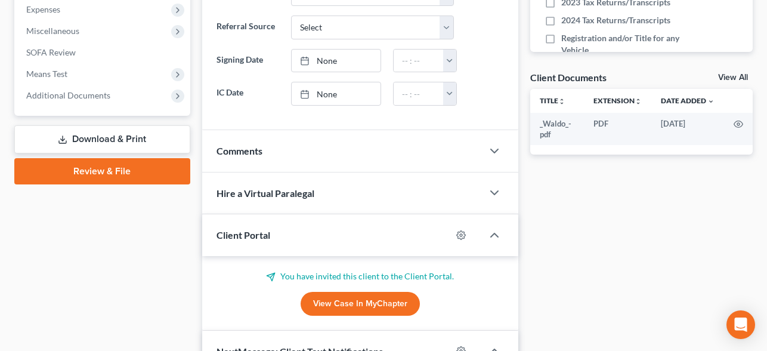
scroll to position [408, 0]
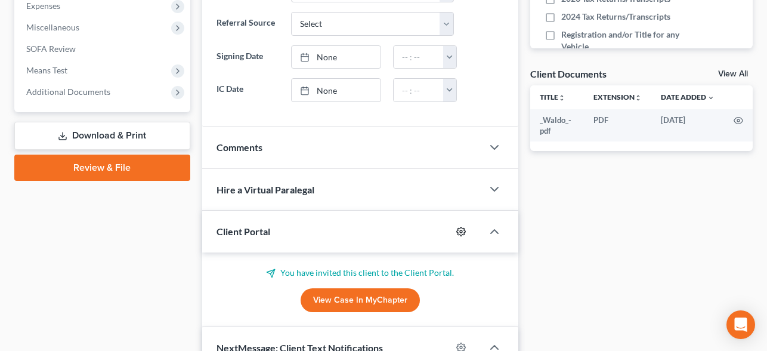
click at [460, 230] on icon "button" at bounding box center [461, 232] width 10 height 10
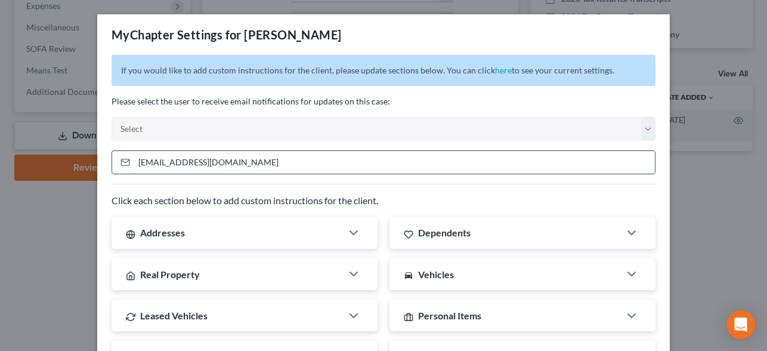
click at [399, 159] on input "[EMAIL_ADDRESS][DOMAIN_NAME]" at bounding box center [394, 162] width 521 height 23
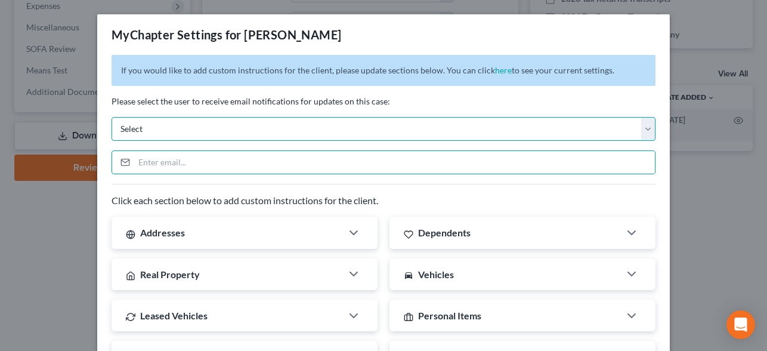
click at [391, 137] on select "Select [EMAIL_ADDRESS][DOMAIN_NAME] [PERSON_NAME][EMAIL_ADDRESS][DOMAIN_NAME] […" at bounding box center [384, 129] width 544 height 24
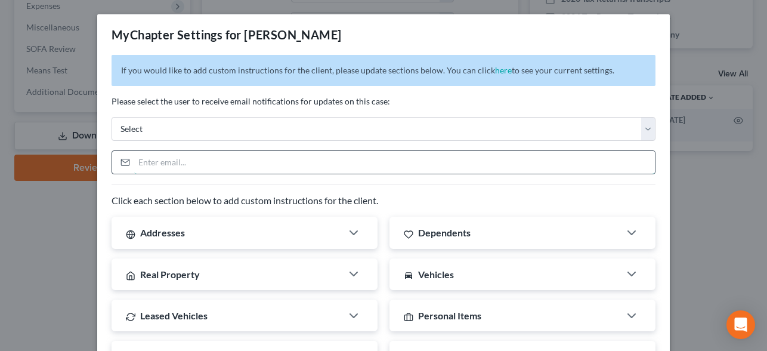
click at [307, 157] on input "email" at bounding box center [394, 162] width 521 height 23
paste input "[EMAIL_ADDRESS][DOMAIN_NAME]"
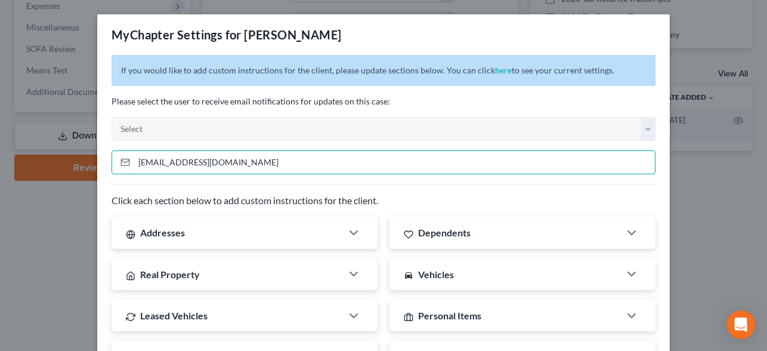
scroll to position [385, 0]
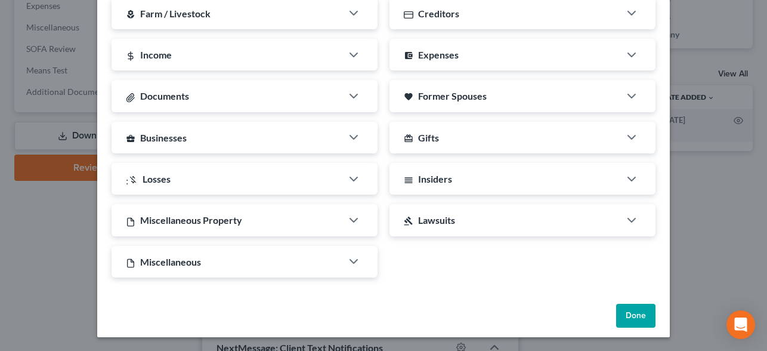
type input "[EMAIL_ADDRESS][DOMAIN_NAME]"
click at [632, 314] on button "Done" at bounding box center [635, 316] width 39 height 24
